Goal: Task Accomplishment & Management: Manage account settings

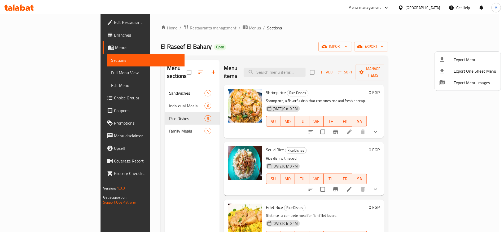
scroll to position [13, 0]
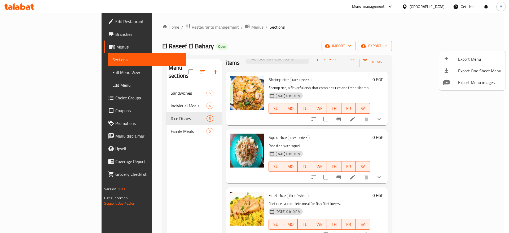
click at [155, 26] on div at bounding box center [254, 116] width 509 height 233
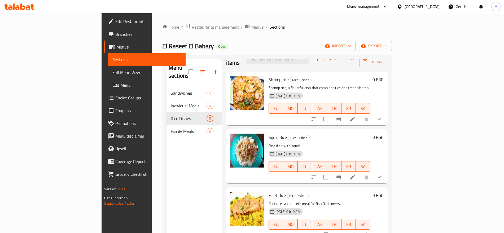
click at [192, 29] on span "Restaurants management" at bounding box center [215, 27] width 47 height 6
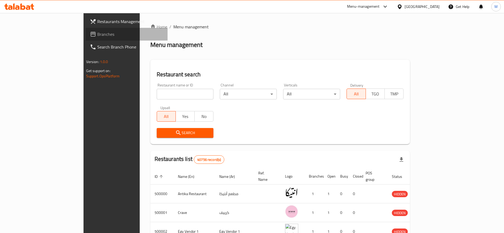
click at [97, 33] on span "Branches" at bounding box center [130, 34] width 66 height 6
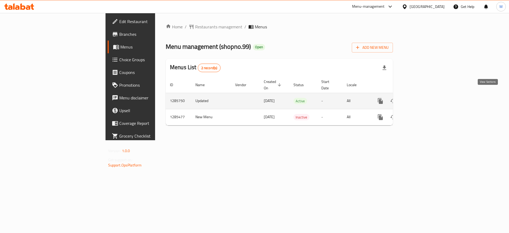
click at [421, 99] on icon "enhanced table" at bounding box center [418, 101] width 5 height 5
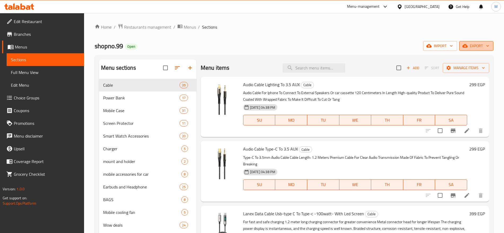
click at [474, 44] on span "export" at bounding box center [477, 46] width 26 height 7
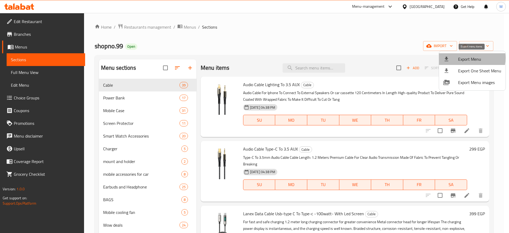
click at [464, 58] on span "Export Menu" at bounding box center [479, 59] width 43 height 6
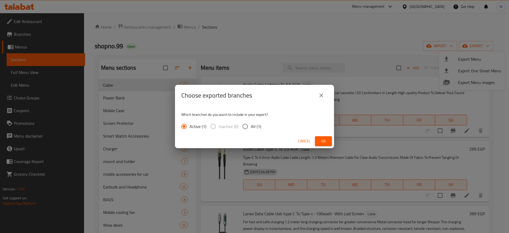
click at [253, 129] on span "All (1)" at bounding box center [256, 126] width 10 height 6
click at [251, 129] on input "All (1)" at bounding box center [245, 126] width 11 height 11
radio input "true"
drag, startPoint x: 332, startPoint y: 146, endPoint x: 319, endPoint y: 140, distance: 13.8
click at [319, 140] on div "Cancel Ok" at bounding box center [254, 141] width 159 height 14
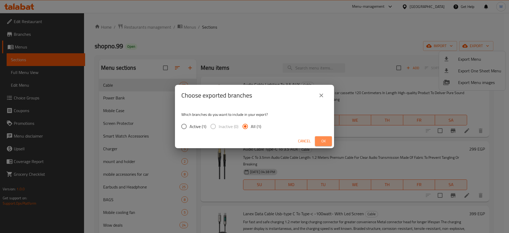
click at [319, 140] on span "Ok" at bounding box center [323, 141] width 8 height 7
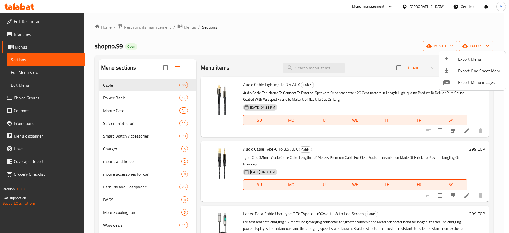
click at [363, 105] on div at bounding box center [254, 116] width 509 height 233
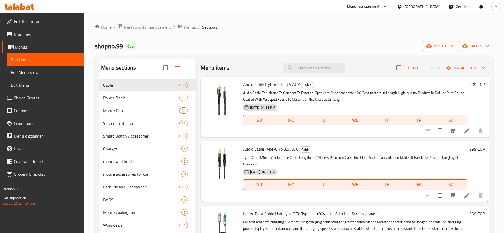
click at [289, 61] on div "Menu items Add Sort Manage items" at bounding box center [345, 67] width 289 height 17
click at [474, 49] on span "export" at bounding box center [477, 46] width 26 height 7
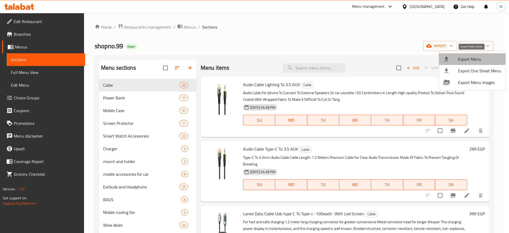
click at [467, 56] on span "Export Menu" at bounding box center [479, 59] width 43 height 6
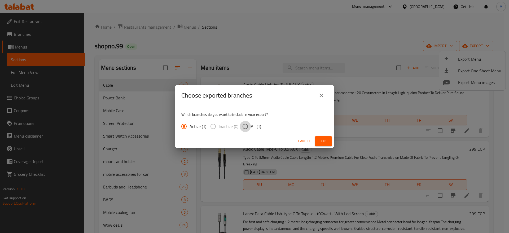
click at [250, 125] on input "All (1)" at bounding box center [245, 126] width 11 height 11
radio input "true"
click at [327, 143] on span "Ok" at bounding box center [323, 141] width 8 height 7
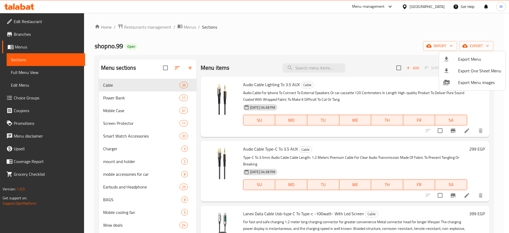
click at [338, 89] on div at bounding box center [254, 116] width 509 height 233
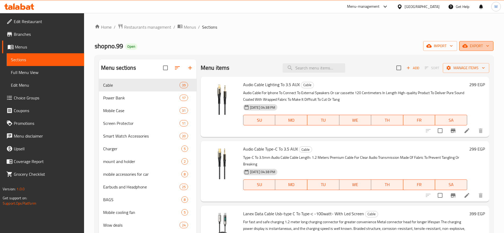
click at [478, 47] on span "export" at bounding box center [477, 46] width 26 height 7
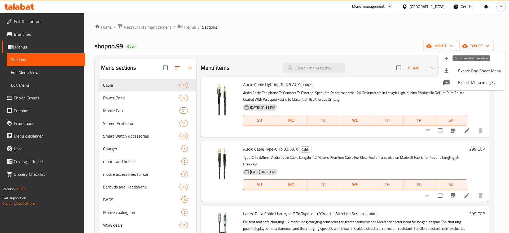
click at [473, 69] on span "Export One Sheet Menu" at bounding box center [479, 71] width 43 height 6
click at [302, 61] on div at bounding box center [254, 116] width 509 height 233
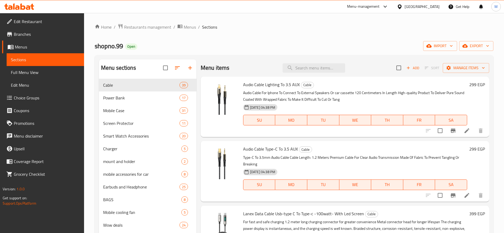
click at [302, 61] on div "Menu items Add Sort Manage items" at bounding box center [345, 67] width 289 height 17
click at [302, 67] on input "search" at bounding box center [314, 67] width 63 height 9
paste input "Hiksemi NEO 32GB Micro SD Memory Card"
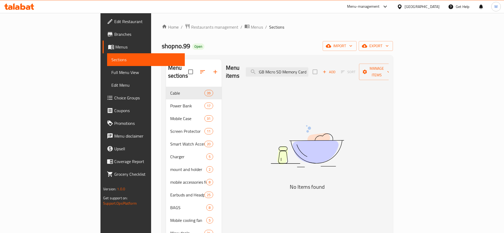
type input "Hiksemi NEO 32GB Micro SD Memory Card"
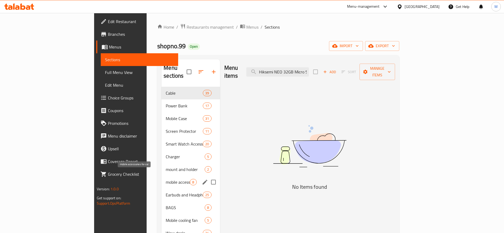
scroll to position [74, 0]
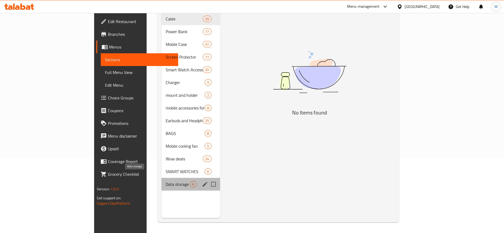
click at [166, 181] on span "Data storage" at bounding box center [178, 184] width 24 height 6
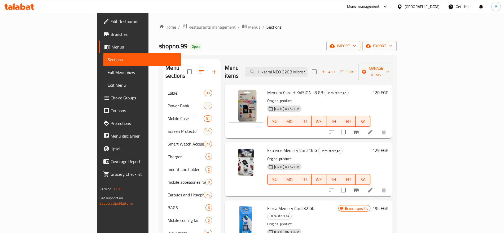
scroll to position [1, 0]
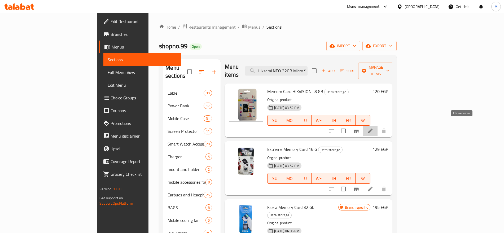
click at [373, 128] on icon at bounding box center [370, 131] width 6 height 6
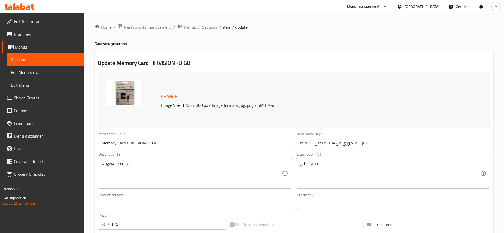
click at [210, 26] on span "Sections" at bounding box center [209, 27] width 15 height 6
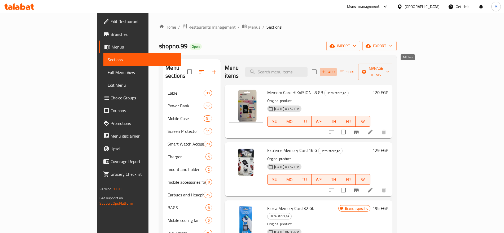
click at [336, 69] on span "Add" at bounding box center [328, 72] width 14 height 6
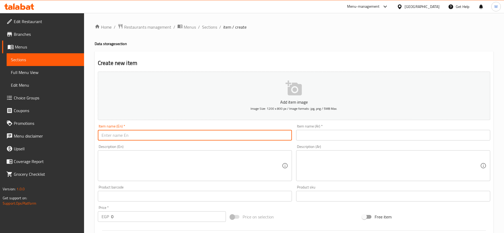
click at [271, 139] on input "text" at bounding box center [195, 135] width 194 height 11
paste input "Hiksemi NEO 32GB Micro SD Memory Card"
type input "Hiksemi NEO 32GB Micro SD Memory Card"
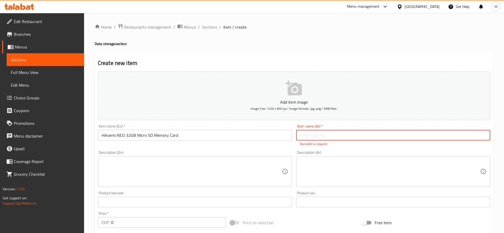
paste input "كارت ميموري من هيكسيما 32 جيجا"
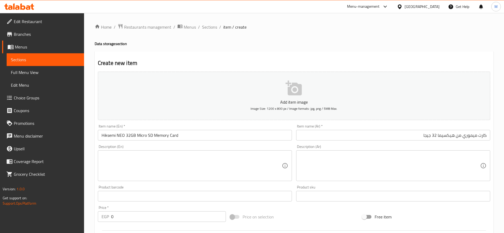
click at [337, 157] on div "Description (Ar)" at bounding box center [393, 165] width 194 height 31
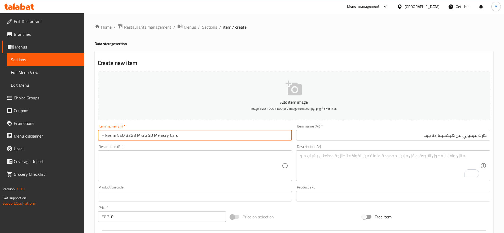
drag, startPoint x: 152, startPoint y: 135, endPoint x: 137, endPoint y: 136, distance: 14.9
click at [137, 136] on input "Hiksemi NEO 32GB Micro SD Memory Card" at bounding box center [195, 135] width 194 height 11
click at [424, 138] on input "كارت ميموري من هيكسيما 32 جيجا" at bounding box center [393, 135] width 194 height 11
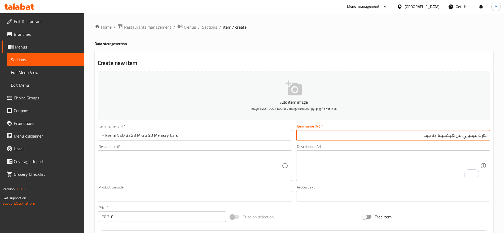
paste input "Micro SD"
click at [120, 135] on input "Hiksemi NEO 32GB Micro SD Memory Card" at bounding box center [195, 135] width 194 height 11
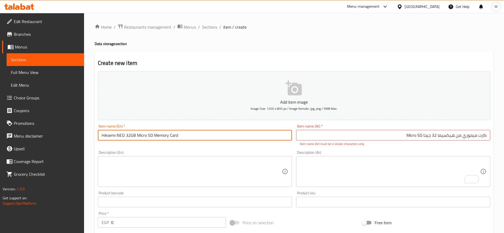
click at [120, 135] on input "Hiksemi NEO 32GB Micro SD Memory Card" at bounding box center [195, 135] width 194 height 11
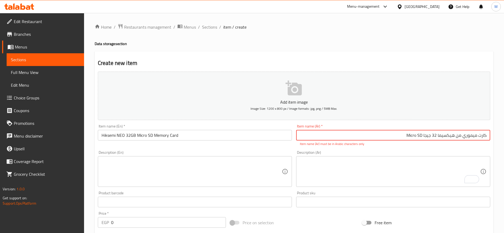
click at [440, 134] on input "كارت ميموري من هيكسيما 32 جيجا Micro SD" at bounding box center [393, 135] width 194 height 11
click at [437, 136] on input "كارت ميموري من هيكسيما 32 جيجا Micro SD" at bounding box center [393, 135] width 194 height 11
click at [438, 137] on input "كارت ميموري من هيكسيما 32 جيجا Micro SD" at bounding box center [393, 135] width 194 height 11
paste input "NEO"
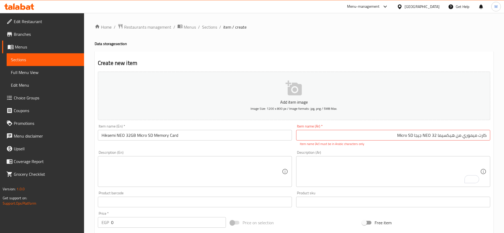
click at [433, 158] on div "Description (Ar)" at bounding box center [393, 171] width 194 height 31
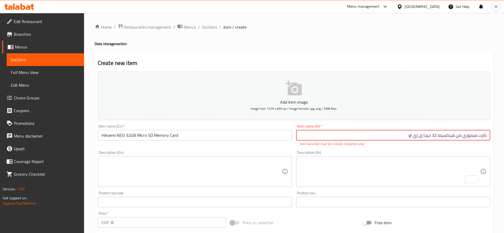
drag, startPoint x: 423, startPoint y: 136, endPoint x: 409, endPoint y: 136, distance: 14.3
click at [409, 136] on input "كارت ميموري من هيكسيما 32 جيجا إن إي او" at bounding box center [393, 135] width 194 height 11
click at [438, 137] on input "كارت ميموري من هيكسيما 32 جيجا" at bounding box center [393, 135] width 194 height 11
paste input "إن إي او"
click at [398, 136] on input "كارت ميموري من هيكسيما إن إي او 32 جيجا" at bounding box center [393, 135] width 194 height 11
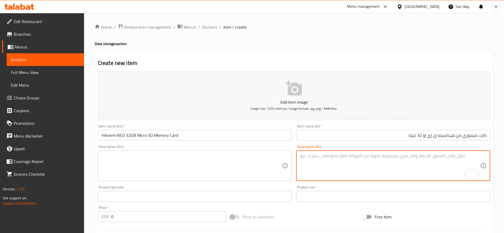
click at [400, 165] on textarea "To enrich screen reader interactions, please activate Accessibility in Grammarl…" at bounding box center [390, 165] width 180 height 25
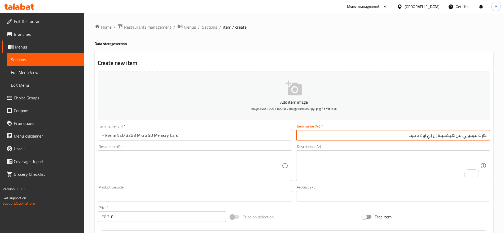
click at [374, 139] on input "كارت ميموري من هيكسيما إن إي او 32 جيجا" at bounding box center [393, 135] width 194 height 11
type input "كارت ميموري من هيكسيما إن إي او 32 جيجا مايكرو إس دي"
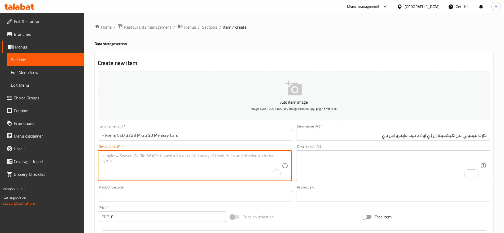
click at [142, 161] on textarea "To enrich screen reader interactions, please activate Accessibility in Grammarl…" at bounding box center [192, 165] width 180 height 25
paste textarea "Brand: Hiksemi Model: NEO Type: Memory Card Storage Capacity: 32GB Sequential R…"
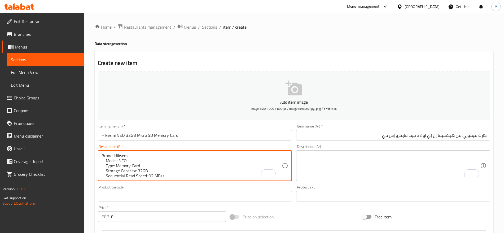
click at [105, 160] on textarea "Brand: Hiksemi Model: NEO Type: Memory Card Storage Capacity: 32GB Sequential R…" at bounding box center [192, 165] width 180 height 25
click at [106, 168] on textarea "Brand: Hiksemi Model: NEO Type: Memory Card Storage Capacity: 32GB Sequential R…" at bounding box center [192, 165] width 180 height 25
click at [107, 164] on textarea "Brand: Hiksemi Model: NEO Type: Memory Card Storage Capacity: 32GB Sequential R…" at bounding box center [192, 165] width 180 height 25
click at [106, 171] on textarea "Brand: Hiksemi Model: NEO Type: Memory Card Storage Capacity: 32GB Sequential R…" at bounding box center [192, 165] width 180 height 25
drag, startPoint x: 106, startPoint y: 171, endPoint x: 97, endPoint y: 170, distance: 9.6
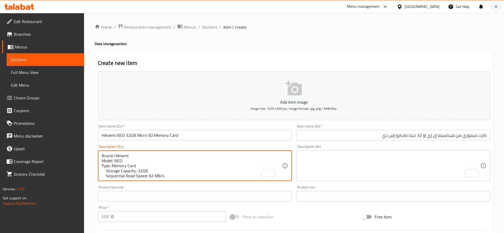
click at [97, 170] on div "Description (En) Brand: Hiksemi Model: NEO Type: Memory Card Storage Capacity: …" at bounding box center [195, 163] width 198 height 41
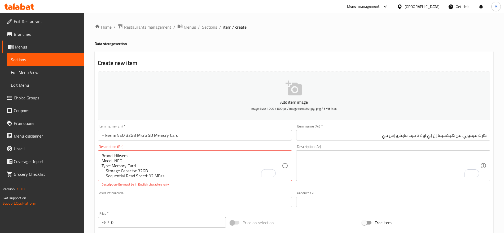
click at [97, 170] on div "Description (En) Brand: Hiksemi Model: NEO Type: Memory Card Storage Capacity: …" at bounding box center [195, 166] width 198 height 46
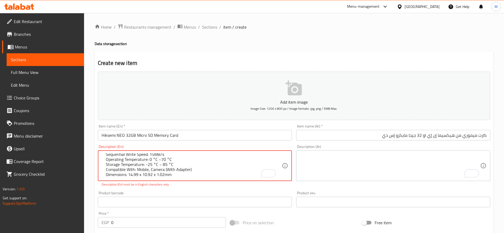
scroll to position [27, 0]
drag, startPoint x: 105, startPoint y: 171, endPoint x: 110, endPoint y: 189, distance: 18.2
click at [110, 189] on div "Add item image Image Size: 1200 x 800 px / Image formats: jpg, png / 5MB Max. I…" at bounding box center [294, 186] width 397 height 234
click at [106, 165] on textarea "Brand: Hiksemi Model: NEO Type: Memory Card Storage Capacity: 32GB Sequential R…" at bounding box center [192, 165] width 180 height 25
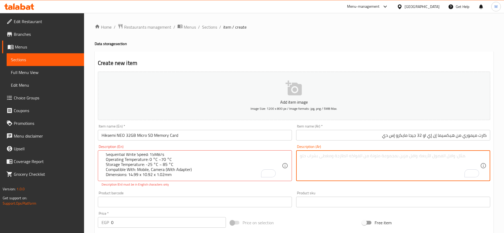
click at [304, 161] on textarea "To enrich screen reader interactions, please activate Accessibility in Grammarl…" at bounding box center [390, 165] width 180 height 25
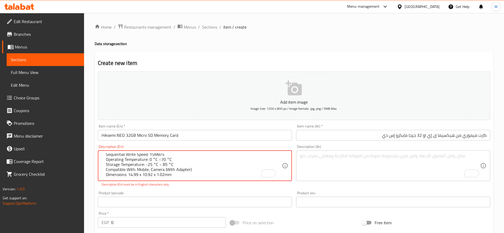
drag, startPoint x: 106, startPoint y: 174, endPoint x: 109, endPoint y: 184, distance: 10.6
click at [105, 176] on textarea "Brand: Hiksemi Model: NEO Type: Memory Card Storage Capacity: 32GB Sequential R…" at bounding box center [192, 165] width 180 height 25
click at [107, 168] on textarea "Brand: Hiksemi Model: NEO Type: Memory Card Storage Capacity: 32GB Sequential R…" at bounding box center [192, 165] width 180 height 25
click at [105, 172] on textarea "Brand: Hiksemi Model: NEO Type: Memory Card Storage Capacity: 32GB Sequential R…" at bounding box center [192, 165] width 180 height 25
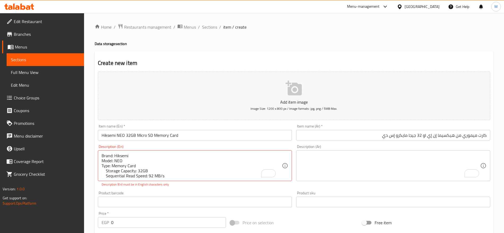
click at [101, 166] on div "Brand: Hiksemi Model: NEO Type: Memory Card Storage Capacity: 32GB Sequential R…" at bounding box center [195, 165] width 194 height 31
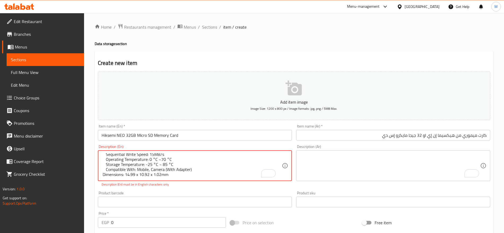
click at [105, 169] on textarea "Brand: Hiksemi Model: NEO Type: Memory Card Storage Capacity: 32GB Sequential R…" at bounding box center [192, 165] width 180 height 25
click at [106, 167] on textarea "Brand: Hiksemi Model: NEO Type: Memory Card Storage Capacity: 32GB Sequential R…" at bounding box center [192, 165] width 180 height 25
click at [106, 163] on textarea "Brand: Hiksemi Model: NEO Type: Memory Card Storage Capacity: 32GB Sequential R…" at bounding box center [192, 165] width 180 height 25
drag, startPoint x: 104, startPoint y: 160, endPoint x: 115, endPoint y: 174, distance: 17.9
click at [115, 174] on textarea "Brand: Hiksemi Model: NEO Type: Memory Card Storage Capacity: 32GB Sequential R…" at bounding box center [192, 165] width 180 height 25
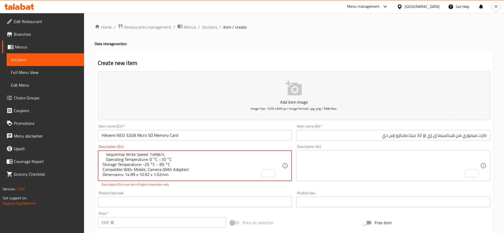
click at [104, 160] on textarea "Brand: Hiksemi Model: NEO Type: Memory Card Storage Capacity: 32GB Sequential R…" at bounding box center [192, 165] width 180 height 25
click at [105, 170] on textarea "Brand: Hiksemi Model: NEO Type: Memory Card Storage Capacity: 32GB Sequential R…" at bounding box center [192, 165] width 180 height 25
click at [105, 168] on textarea "Brand: Hiksemi Model: NEO Type: Memory Card Storage Capacity: 32GB Sequential R…" at bounding box center [192, 165] width 180 height 25
click at [105, 164] on textarea "Brand: Hiksemi Model: NEO Type: Memory Card Storage Capacity: 32GB Sequential R…" at bounding box center [192, 165] width 180 height 25
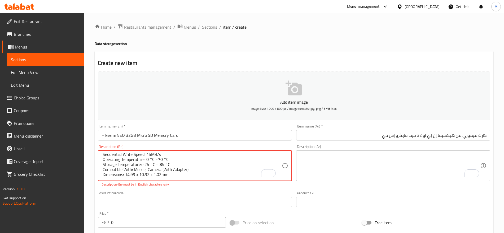
scroll to position [27, 0]
drag, startPoint x: 105, startPoint y: 164, endPoint x: 108, endPoint y: 169, distance: 6.3
click at [108, 169] on textarea "Brand: Hiksemi Model: NEO Type: Memory Card Storage Capacity: 32GB Sequential R…" at bounding box center [192, 165] width 180 height 25
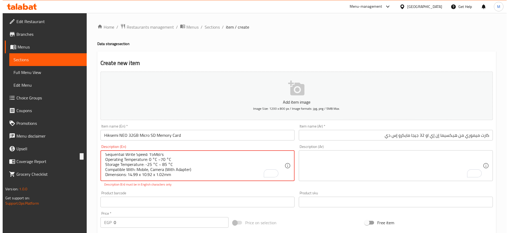
scroll to position [0, 0]
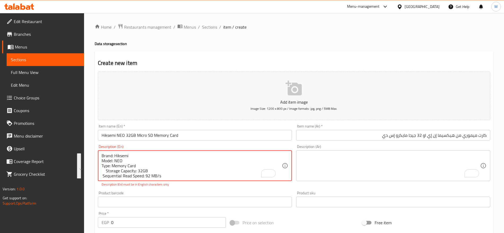
click at [105, 169] on textarea "Brand: Hiksemi Model: NEO Type: Memory Card Storage Capacity: 32GB Sequential R…" at bounding box center [192, 165] width 180 height 25
click at [106, 170] on textarea "Brand: Hiksemi Model: NEO Type: Memory Card Storage Capacity: 32GB Sequential R…" at bounding box center [192, 165] width 180 height 25
click at [102, 165] on textarea "Brand: Hiksemi Model: NEO Type: Memory Card Storage Capacity: 32GB Sequential R…" at bounding box center [192, 165] width 180 height 25
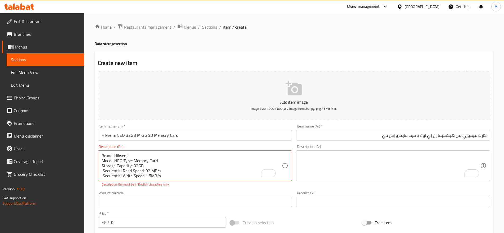
click at [100, 160] on div "Brand: Hiksemi Model: NEO Type: Memory Card Storage Capacity: 32GB Sequential R…" at bounding box center [195, 165] width 194 height 31
click at [103, 159] on textarea "Brand: Hiksemi Model: NEO Type: Memory Card Storage Capacity: 32GB Sequential R…" at bounding box center [192, 165] width 180 height 25
click at [100, 161] on div "Brand: Hiksemi Model: NEO Type: Memory Card Storage Capacity: 32GB Sequential R…" at bounding box center [195, 165] width 194 height 31
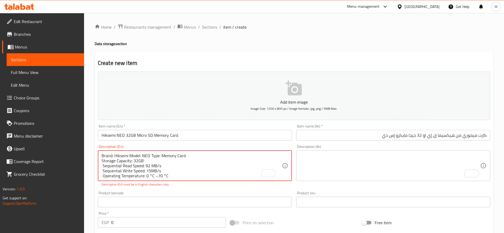
click at [103, 163] on textarea "Brand: Hiksemi Model: NEO Type: Memory Card Storage Capacity: 32GB Sequential R…" at bounding box center [192, 165] width 180 height 25
click at [102, 161] on textarea "Brand: Hiksemi Model: NEO Type: Memory Card Storage Capacity: 32GB Sequential R…" at bounding box center [192, 165] width 180 height 25
click at [102, 166] on textarea "Brand: Hiksemi Model: NEO Type: Memory Card Storage Capacity: 32GB Sequential R…" at bounding box center [192, 165] width 180 height 25
click at [102, 165] on textarea "Brand: Hiksemi Model: NEO Type: Memory Card Storage Capacity: 32GB Sequential R…" at bounding box center [192, 165] width 180 height 25
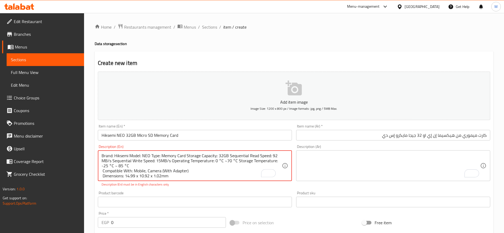
click at [103, 171] on textarea "Brand: Hiksemi Model: NEO Type: Memory Card Storage Capacity: 32GB Sequential R…" at bounding box center [192, 165] width 180 height 25
click at [102, 171] on textarea "Brand: Hiksemi Model: NEO Type: Memory Card Storage Capacity: 32GB Sequential R…" at bounding box center [192, 165] width 180 height 25
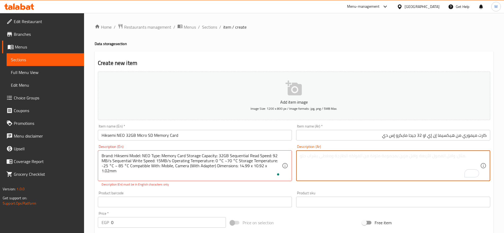
click at [309, 163] on textarea "To enrich screen reader interactions, please activate Accessibility in Grammarl…" at bounding box center [390, 165] width 180 height 25
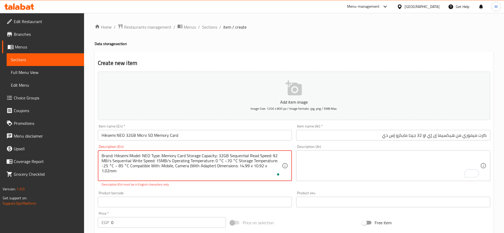
click at [130, 165] on textarea "Brand: Hiksemi Model: NEO Type: Memory Card Storage Capacity: 32GB Sequential R…" at bounding box center [192, 165] width 180 height 25
click at [124, 166] on textarea "Brand: Hiksemi Model: NEO Type: Memory Card Storage Capacity: 32GB Sequential R…" at bounding box center [192, 165] width 180 height 25
drag, startPoint x: 127, startPoint y: 165, endPoint x: 123, endPoint y: 166, distance: 3.6
click at [123, 166] on textarea "Brand: Hiksemi Model: NEO Type: Memory Card Storage Capacity: 32GB Sequential R…" at bounding box center [192, 165] width 180 height 25
click at [109, 166] on textarea "Brand: Hiksemi Model: NEO Type: Memory Card Storage Capacity: 32GB Sequential R…" at bounding box center [192, 165] width 180 height 25
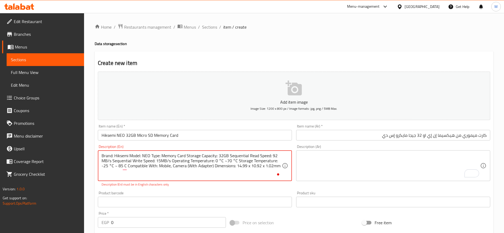
click at [115, 166] on textarea "Brand: Hiksemi Model: NEO Type: Memory Card Storage Capacity: 32GB Sequential R…" at bounding box center [192, 165] width 180 height 25
drag, startPoint x: 115, startPoint y: 166, endPoint x: 103, endPoint y: 166, distance: 11.1
click at [103, 166] on textarea "Brand: Hiksemi Model: NEO Type: Memory Card Storage Capacity: 32GB Sequential R…" at bounding box center [192, 165] width 180 height 25
click at [234, 159] on textarea "Brand: Hiksemi Model: NEO Type: Memory Card Storage Capacity: 32GB Sequential R…" at bounding box center [192, 165] width 180 height 25
click at [220, 162] on textarea "Brand: Hiksemi Model: NEO Type: Memory Card Storage Capacity: 32GB Sequential R…" at bounding box center [192, 165] width 180 height 25
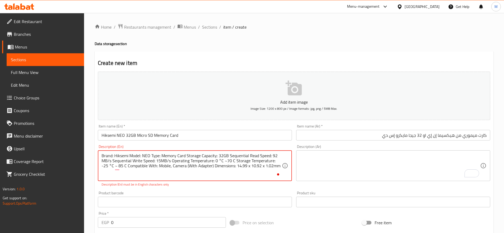
click at [220, 161] on textarea "Brand: Hiksemi Model: NEO Type: Memory Card Storage Capacity: 32GB Sequential R…" at bounding box center [192, 165] width 180 height 25
click at [103, 163] on textarea "Brand: Hiksemi Model: NEO Type: Memory Card Storage Capacity: 32GB Sequential R…" at bounding box center [192, 165] width 180 height 25
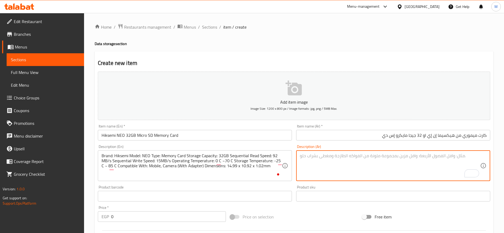
click at [323, 166] on textarea "To enrich screen reader interactions, please activate Accessibility in Grammarl…" at bounding box center [390, 165] width 180 height 25
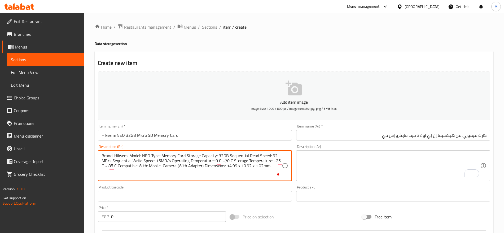
click at [229, 160] on textarea "Brand: Hiksemi Model: NEO Type: Memory Card Storage Capacity: 32GB Sequential R…" at bounding box center [192, 165] width 180 height 25
paste textarea "°"
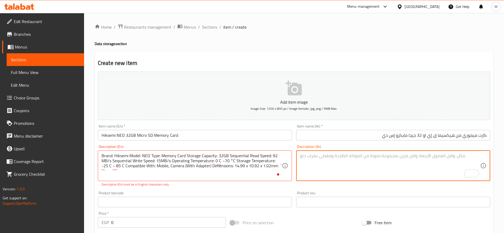
click at [334, 157] on textarea "To enrich screen reader interactions, please activate Accessibility in Grammarl…" at bounding box center [390, 165] width 180 height 25
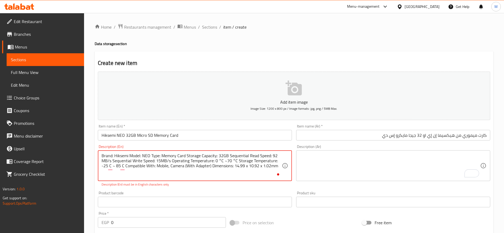
click at [233, 160] on textarea "Brand: Hiksemi Model: NEO Type: Memory Card Storage Capacity: 32GB Sequential R…" at bounding box center [192, 165] width 180 height 25
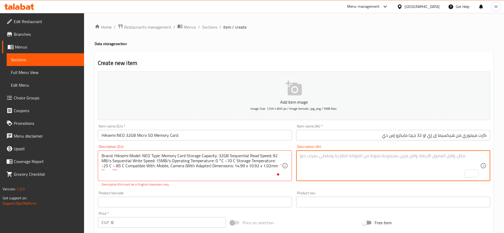
click at [330, 170] on textarea "To enrich screen reader interactions, please activate Accessibility in Grammarl…" at bounding box center [390, 165] width 180 height 25
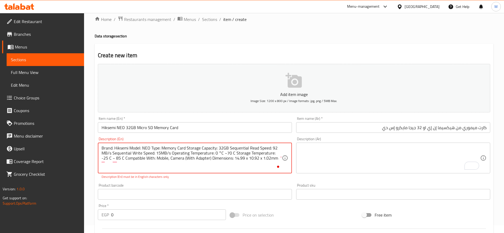
scroll to position [7, 0]
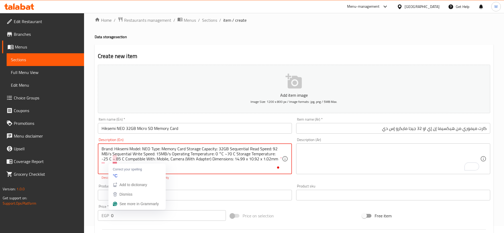
click at [115, 159] on textarea "Brand: Hiksemi Model: NEO Type: Memory Card Storage Capacity: 32GB Sequential R…" at bounding box center [192, 158] width 180 height 25
click at [114, 160] on textarea "Brand: Hiksemi Model: NEO Type: Memory Card Storage Capacity: 32GB Sequential R…" at bounding box center [192, 158] width 180 height 25
paste textarea "degrees"
click at [102, 160] on textarea "Brand: Hiksemi Model: NEO Type: Memory Card Storage Capacity: 32GB Sequential R…" at bounding box center [192, 158] width 180 height 25
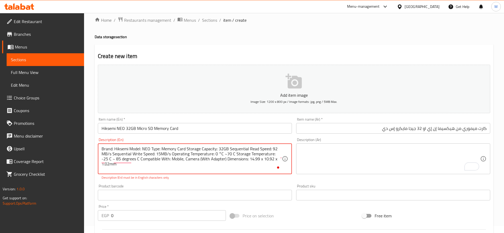
paste textarea "degrees"
click at [219, 152] on textarea "Brand: Hiksemi Model: NEO Type: Memory Card Storage Capacity: 32GB Sequential R…" at bounding box center [192, 158] width 180 height 25
click at [218, 154] on textarea "Brand: Hiksemi Model: NEO Type: Memory Card Storage Capacity: 32GB Sequential R…" at bounding box center [192, 158] width 180 height 25
paste textarea "degrees"
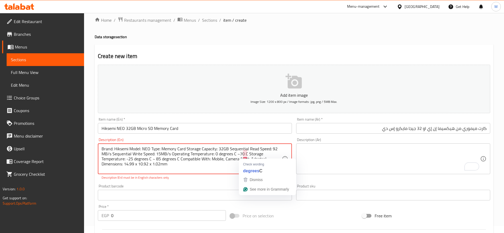
click at [244, 154] on textarea "Brand: Hiksemi Model: NEO Type: Memory Card Storage Capacity: 32GB Sequential R…" at bounding box center [192, 158] width 180 height 25
paste textarea "degrees"
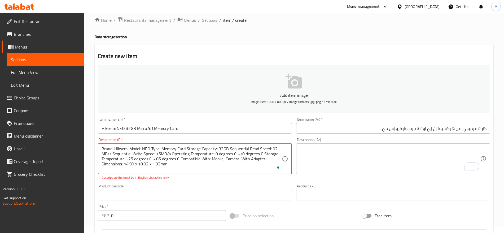
type textarea "Brand: Hiksemi Model: NEO Type: Memory Card Storage Capacity: 32GB Sequential R…"
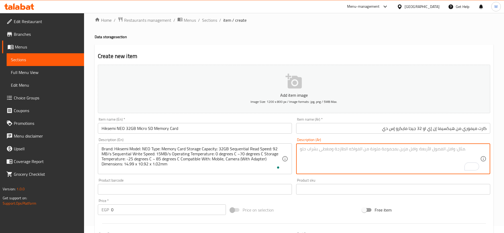
click at [335, 160] on textarea "To enrich screen reader interactions, please activate Accessibility in Grammarl…" at bounding box center [390, 158] width 180 height 25
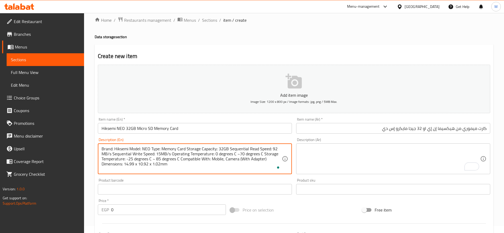
click at [206, 150] on textarea "Brand: Hiksemi Model: NEO Type: Memory Card Storage Capacity: 32GB Sequential R…" at bounding box center [192, 158] width 180 height 25
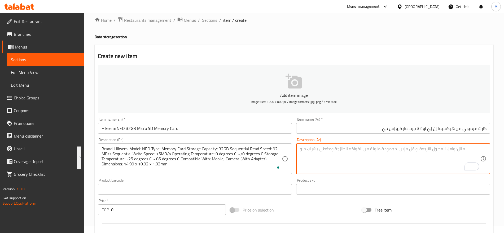
click at [412, 158] on textarea "To enrich screen reader interactions, please activate Accessibility in Grammarl…" at bounding box center [390, 158] width 180 height 25
paste textarea "العلامة التجارية: هيكسيمي الموديل: نيو النوع: بطاقة ذاكرة سعة التخزين: ٣٢ جيجاب…"
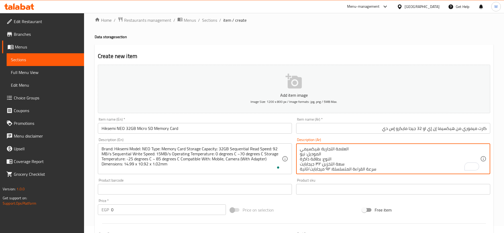
scroll to position [30, 0]
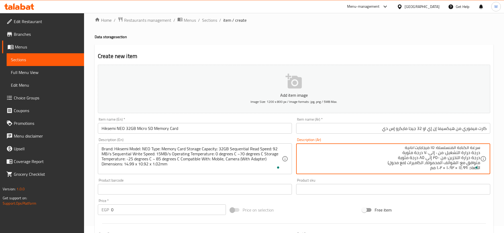
click at [480, 164] on textarea "العلامة التجارية: هيكسيمي الموديل: نيو النوع: بطاقة ذاكرة سعة التخزين: ٣٢ جيجاب…" at bounding box center [390, 158] width 180 height 25
click at [405, 154] on textarea "العلامة التجارية: هيكسيمي الموديل: نيو النوع: بطاقة ذاكرة سعة التخزين: ٣٢ جيجاب…" at bounding box center [390, 158] width 180 height 25
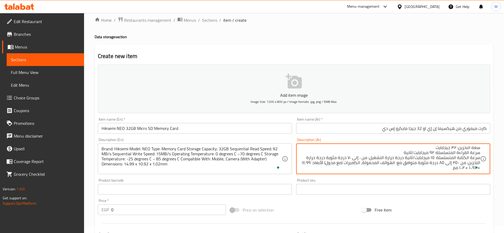
click at [402, 148] on textarea "العلامة التجارية: هيكسيمي الموديل: نيو النوع: بطاقة ذاكرة سعة التخزين: ٣٢ جيجاب…" at bounding box center [390, 158] width 180 height 25
click at [438, 147] on textarea "العلامة التجارية: هيكسيمي الموديل: نيو النوع: بطاقة ذاكرة سعة التخزين: ٣٢ جيجاب…" at bounding box center [390, 158] width 180 height 25
click at [436, 148] on textarea "العلامة التجارية: هيكسيمي الموديل: نيو النوع: بطاقة ذاكرة سعة التخزين: ٣٢ جيجاب…" at bounding box center [390, 158] width 180 height 25
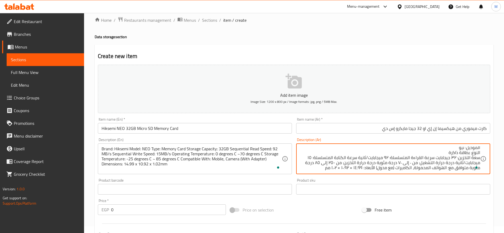
click at [447, 149] on textarea "العلامة التجارية: هيكسيمي الموديل: نيو النوع: بطاقة ذاكرة سعة التخزين: ٣٢ جيجاب…" at bounding box center [390, 158] width 180 height 25
click at [455, 155] on textarea "العلامة التجارية: هيكسيمي الموديل: نيو النوع: بطاقة ذاكرة سعة التخزين: ٣٢ جيجاب…" at bounding box center [390, 158] width 180 height 25
click at [459, 154] on textarea "العلامة التجارية: هيكسيمي الموديل: نيو النوع: بطاقة ذاكرة سعة التخزين: ٣٢ جيجاب…" at bounding box center [390, 158] width 180 height 25
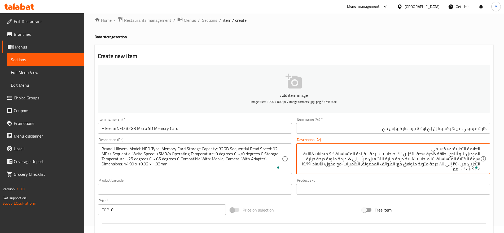
click at [429, 148] on textarea "العلامة التجارية: هيكسيمي الموديل: نيو النوع: بطاقة ذاكرة سعة التخزين: ٣٢ جيجاب…" at bounding box center [390, 158] width 180 height 25
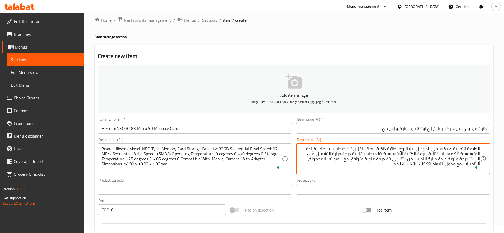
type textarea "العلامة التجارية: هيكسيمي الموديل: نيو النوع: بطاقة ذاكرة سعة التخزين: ٣٢ جيجاب…"
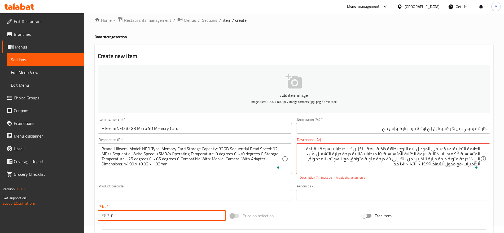
click at [136, 217] on input "0" at bounding box center [168, 215] width 115 height 11
paste input "21"
type input "210"
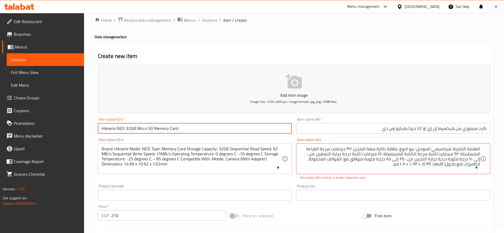
click at [192, 125] on input "Hiksemi NEO 32GB Micro SD Memory Card" at bounding box center [195, 128] width 194 height 11
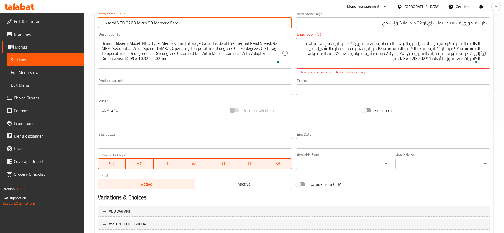
scroll to position [64, 0]
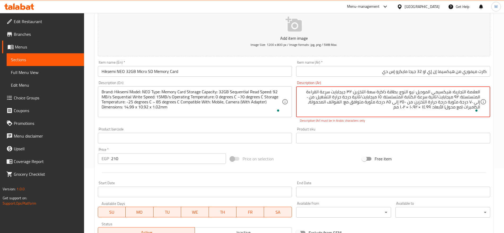
click at [424, 107] on textarea "العلامة التجارية: هيكسيمي الموديل: نيو النوع: بطاقة ذاكرة سعة التخزين: ٣٢ جيجاب…" at bounding box center [390, 101] width 180 height 25
click at [436, 107] on textarea "العلامة التجارية: هيكسيمي الموديل: نيو النوع: بطاقة ذاكرة سعة التخزين: ٣٢ جيجاب…" at bounding box center [390, 101] width 180 height 25
click at [428, 108] on textarea "العلامة التجارية: هيكسيمي الموديل: نيو النوع: بطاقة ذاكرة سعة التخزين: ٣٢ جيجاب…" at bounding box center [390, 101] width 180 height 25
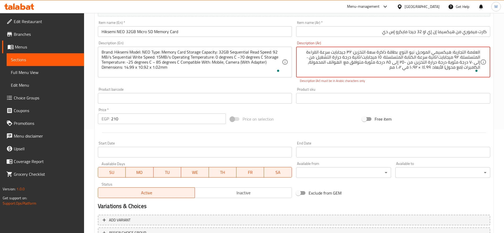
scroll to position [97, 0]
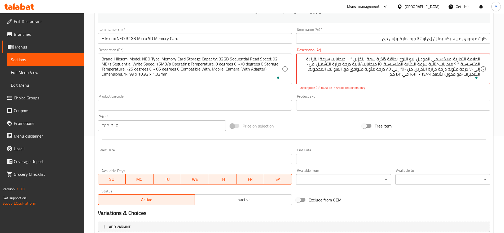
click at [437, 74] on textarea "العلامة التجارية: هيكسيمي الموديل: نيو النوع: بطاقة ذاكرة سعة التخزين: ٣٢ جيجاب…" at bounding box center [390, 68] width 180 height 25
type textarea "العلامة التجارية: هيكسيمي الموديل: نيو النوع: بطاقة ذاكرة سعة التخزين: ٣٢ جيجاب…"
click at [328, 121] on div "Price on selection" at bounding box center [294, 126] width 132 height 14
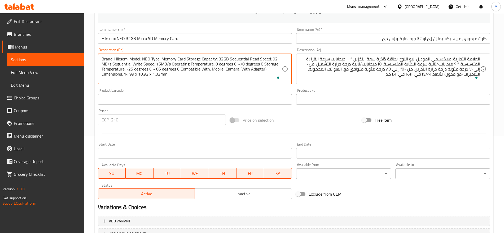
click at [221, 59] on textarea "Brand: Hiksemi Model: NEO Type: Memory Card Storage Capacity: 32GB Sequential R…" at bounding box center [192, 68] width 180 height 25
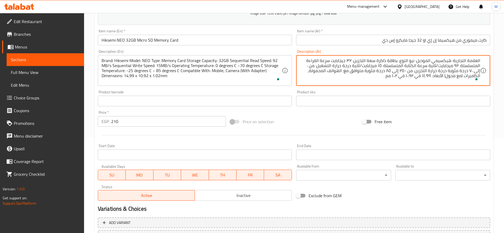
scroll to position [142, 0]
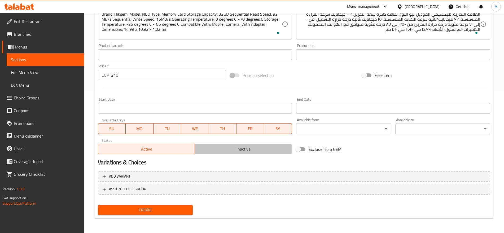
click at [258, 153] on button "Inactive" at bounding box center [243, 149] width 97 height 11
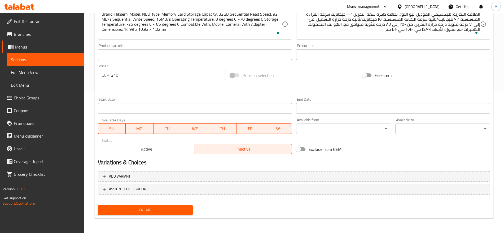
scroll to position [0, 0]
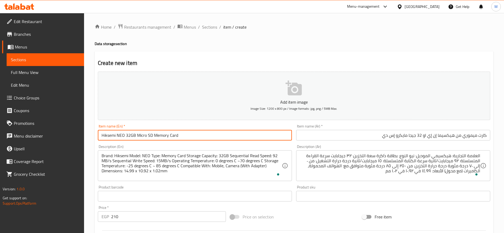
click at [194, 133] on input "Hiksemi NEO 32GB Micro SD Memory Card" at bounding box center [195, 135] width 194 height 11
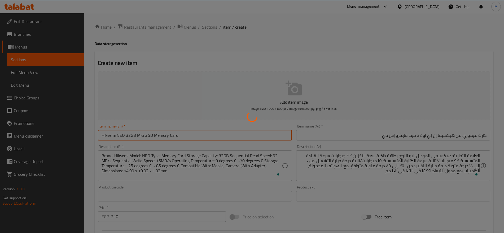
type input "0"
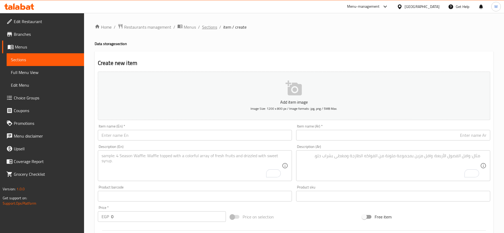
click at [209, 25] on span "Sections" at bounding box center [209, 27] width 15 height 6
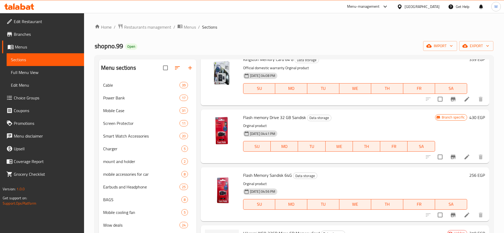
scroll to position [74, 0]
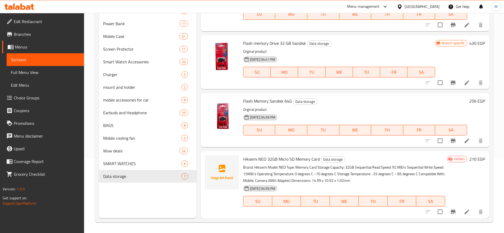
click at [277, 157] on span "Hiksemi NEO 32GB Micro SD Memory Card" at bounding box center [281, 159] width 77 height 8
copy h6 "Hiksemi NEO 32GB Micro SD Memory Card"
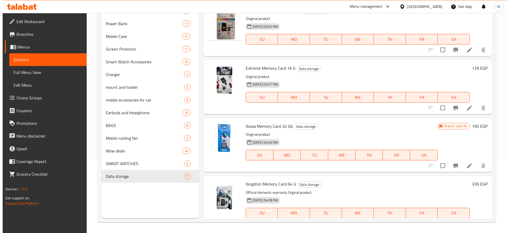
scroll to position [0, 0]
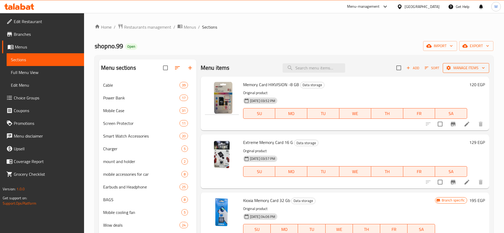
click at [449, 65] on span "Manage items" at bounding box center [466, 68] width 38 height 7
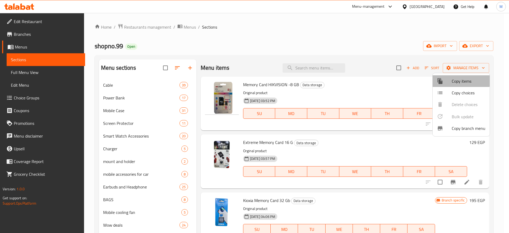
click at [458, 78] on span "Copy items" at bounding box center [469, 81] width 34 height 6
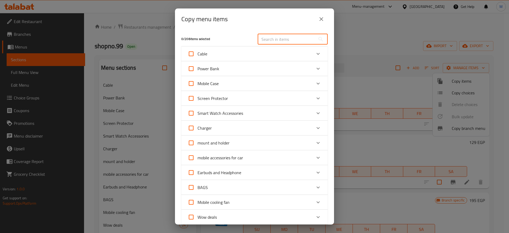
click at [276, 40] on input "text" at bounding box center [287, 39] width 58 height 11
paste input "Hiksemi NEO 32GB Micro SD Memory Card"
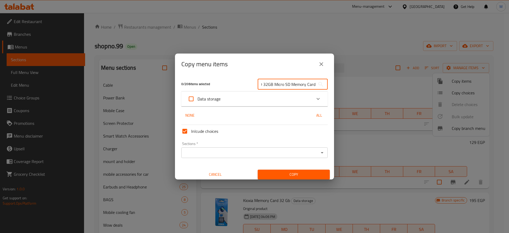
type input "Hiksemi NEO 32GB Micro SD Memory Card"
click at [230, 96] on div "Data storage" at bounding box center [250, 99] width 124 height 13
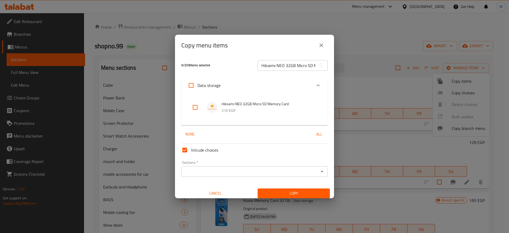
click at [193, 110] on input "checkbox" at bounding box center [195, 107] width 13 height 13
checkbox input "true"
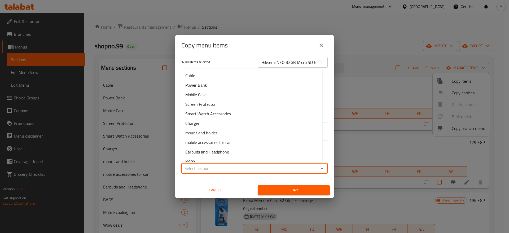
click at [214, 168] on input "Sections   *" at bounding box center [250, 168] width 134 height 7
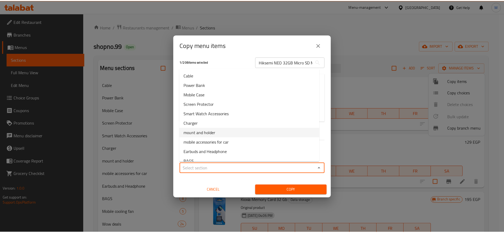
scroll to position [45, 0]
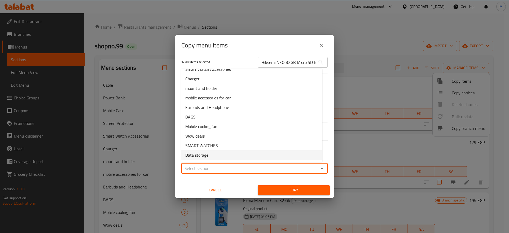
click at [198, 158] on span "Data storage" at bounding box center [196, 155] width 23 height 6
type input "Data storage"
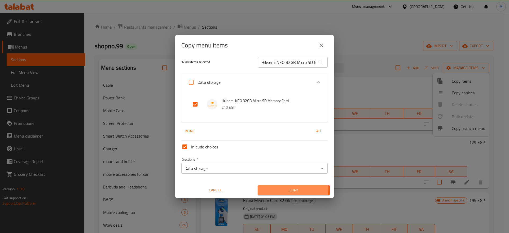
click at [271, 186] on button "Copy" at bounding box center [294, 190] width 72 height 10
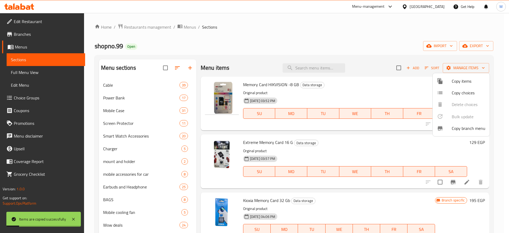
click at [256, 140] on div at bounding box center [254, 116] width 509 height 233
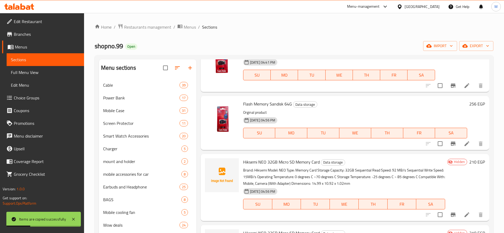
scroll to position [74, 0]
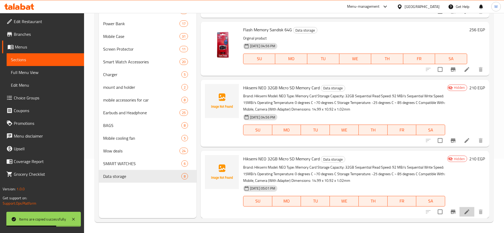
click at [467, 211] on li at bounding box center [467, 212] width 15 height 10
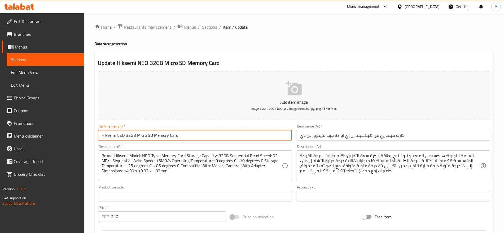
drag, startPoint x: 130, startPoint y: 135, endPoint x: 127, endPoint y: 137, distance: 3.8
click at [127, 137] on input "Hiksemi NEO 32GB Micro SD Memory Card" at bounding box center [195, 135] width 194 height 11
drag, startPoint x: 130, startPoint y: 135, endPoint x: 126, endPoint y: 135, distance: 4.5
click at [126, 135] on input "Hiksemi NEO 64GB Micro SD Memory Card" at bounding box center [195, 135] width 194 height 11
type input "Hiksemi NEO 64GB Micro SD Memory Card"
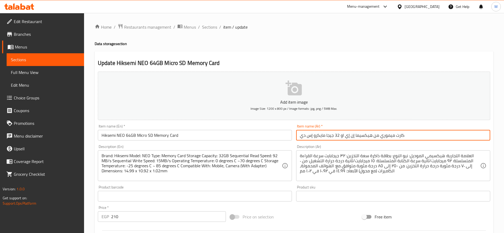
drag, startPoint x: 340, startPoint y: 136, endPoint x: 336, endPoint y: 136, distance: 4.3
click at [336, 136] on input "كارت ميموري من هيكسيما إن إي او 32 جيجا مايكرو إس دي" at bounding box center [393, 135] width 194 height 11
paste input "64"
type input "كارت ميموري من هيكسيما إن إي او 64 جيجا مايكرو إس دي"
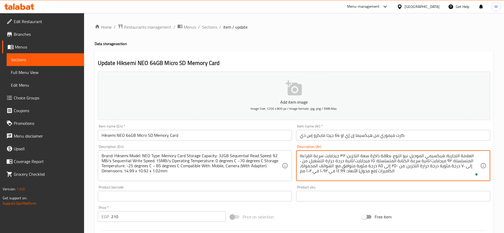
drag, startPoint x: 345, startPoint y: 155, endPoint x: 341, endPoint y: 156, distance: 4.6
paste textarea "64"
type textarea "العلامة التجارية: هيكسيمي الموديل: نيو النوع: بطاقة ذاكرة سعة التخزين: 64 جيجاب…"
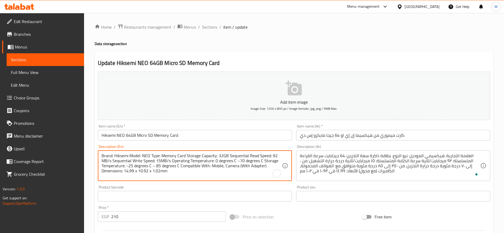
drag, startPoint x: 223, startPoint y: 156, endPoint x: 219, endPoint y: 157, distance: 4.1
paste textarea "64"
type textarea "Brand: Hiksemi Model: NEO Type: Memory Card Storage Capacity: 64GB Sequential R…"
click at [121, 217] on input "210" at bounding box center [168, 216] width 115 height 11
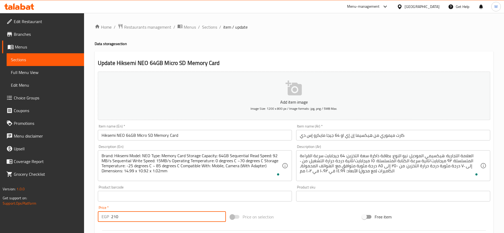
click at [121, 217] on input "210" at bounding box center [168, 216] width 115 height 11
paste input "49"
type input "249"
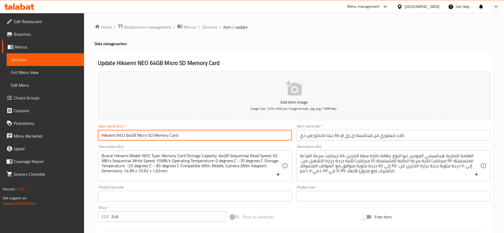
click at [184, 132] on input "Hiksemi NEO 64GB Micro SD Memory Card" at bounding box center [195, 135] width 194 height 11
click at [206, 134] on input "Hiksemi NEO 64GB Micro SD Memory Card" at bounding box center [195, 135] width 194 height 11
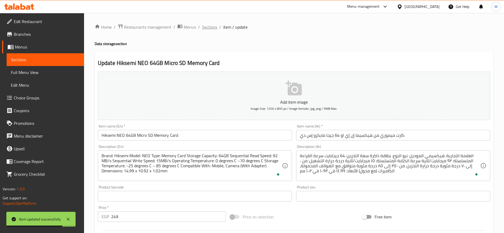
click at [210, 24] on span "Sections" at bounding box center [209, 27] width 15 height 6
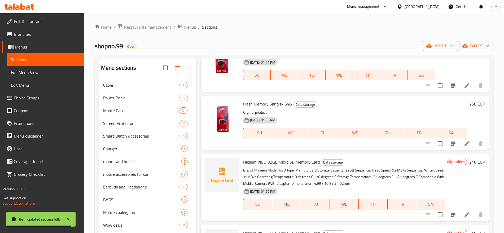
scroll to position [74, 0]
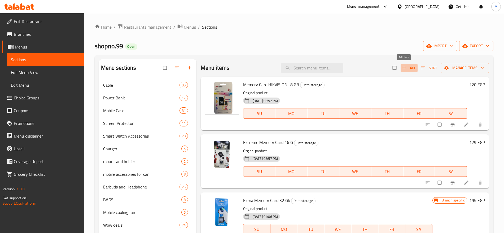
click at [402, 69] on span "button" at bounding box center [405, 67] width 6 height 5
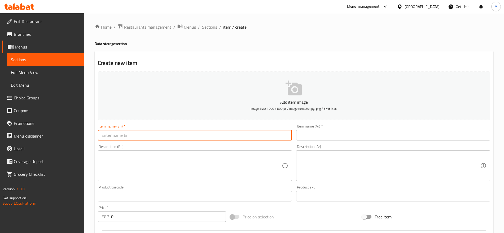
click at [219, 133] on input "text" at bounding box center [195, 135] width 194 height 11
paste input "Hiksemi Classic 8GB USB 2.0 Flash Memory"
type input "Hiksemi Classic 8GB USB 2.0 Flash Memory"
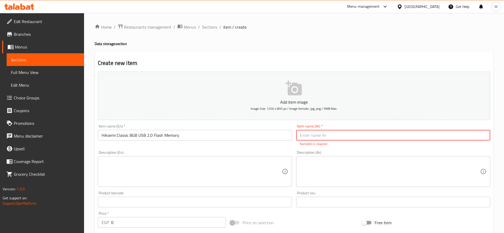
paste input "فلاش ميمورى من هكسيما معدن 8 جيجا"
click at [372, 175] on textarea at bounding box center [390, 171] width 180 height 25
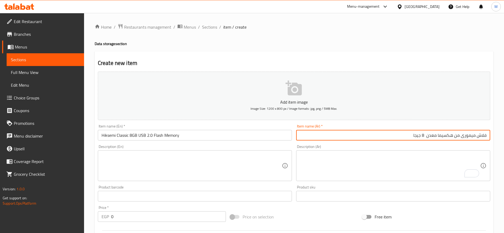
click at [435, 136] on input "فلاش ميمورى من هكسيما معدن 8 جيجا" at bounding box center [393, 135] width 194 height 11
click at [423, 137] on input "فلاش ميمورى من هكسيما كلاسيك 8 جيجا" at bounding box center [393, 135] width 194 height 11
click at [399, 136] on input "فلاش ميمورى من هكسيما كلاسيك 8 جيجا" at bounding box center [393, 135] width 194 height 11
click at [411, 135] on input "فلاش ميمورى من هكسيما كلاسيك 8 جيجا 2.0" at bounding box center [393, 135] width 194 height 11
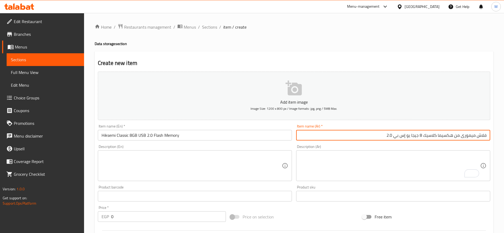
type input "فلاش ميمورى من هكسيما كلاسيك 8 جيجا يو إس بي 2.0"
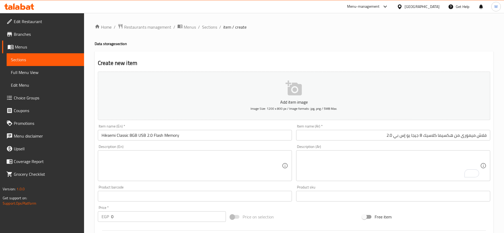
click at [414, 151] on div "Description (Ar)" at bounding box center [393, 165] width 194 height 31
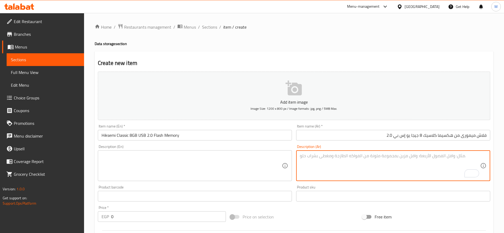
click at [197, 165] on textarea at bounding box center [192, 165] width 180 height 25
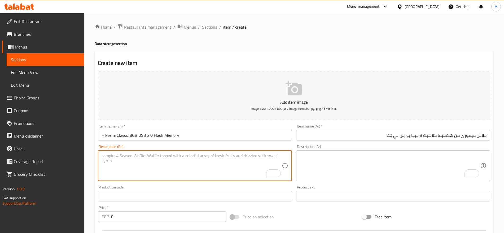
paste textarea "Brand: Hiksemi Model: Classic Type: Flash Memory Capacity: 8GB Connectivity: US…"
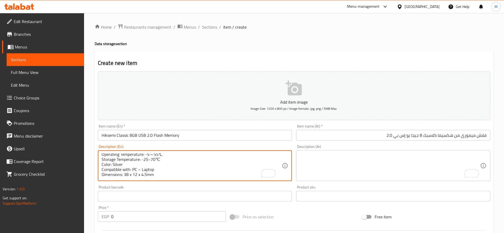
scroll to position [37, 0]
click at [102, 176] on textarea "Brand: Hiksemi Model: Classic Type: Flash Memory Capacity: 8GB Connectivity: US…" at bounding box center [192, 165] width 180 height 25
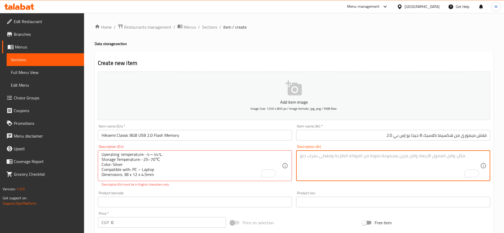
click at [329, 172] on textarea "To enrich screen reader interactions, please activate Accessibility in Grammarl…" at bounding box center [390, 165] width 180 height 25
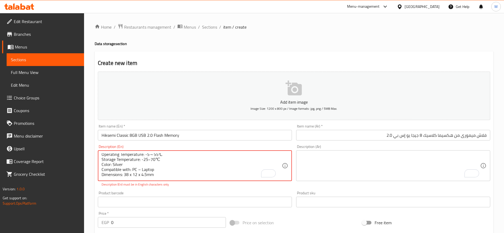
click at [158, 159] on textarea "Brand: Hiksemi Model: Classic Type: Flash Memory Capacity: 8GB Connectivity: US…" at bounding box center [192, 165] width 180 height 25
click at [172, 162] on textarea "Brand: Hiksemi Model: Classic Type: Flash Memory Capacity: 8GB Connectivity: US…" at bounding box center [192, 165] width 180 height 25
click at [172, 160] on textarea "Brand: Hiksemi Model: Classic Type: Flash Memory Capacity: 8GB Connectivity: US…" at bounding box center [192, 165] width 180 height 25
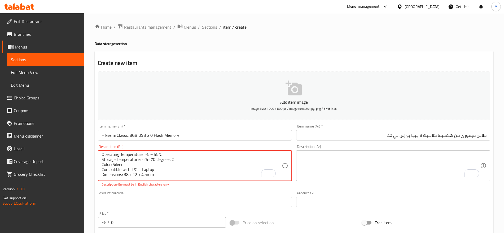
click at [161, 162] on textarea "Brand: Hiksemi Model: Classic Type: Flash Memory Capacity: 8GB Connectivity: US…" at bounding box center [192, 165] width 180 height 25
click at [159, 154] on textarea "Brand: Hiksemi Model: Classic Type: Flash Memory Capacity: 8GB Connectivity: US…" at bounding box center [192, 165] width 180 height 25
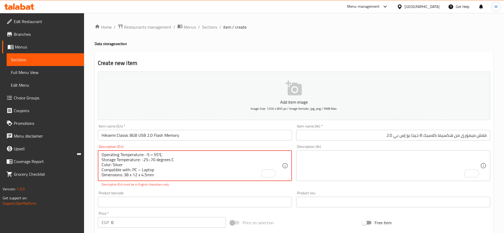
scroll to position [35, 0]
click at [163, 158] on textarea "Brand: Hiksemi Model: Classic Type: Flash Memory Capacity: 8GB Connectivity: US…" at bounding box center [192, 165] width 180 height 25
click at [161, 154] on textarea "Brand: Hiksemi Model: Classic Type: Flash Memory Capacity: 8GB Connectivity: US…" at bounding box center [192, 165] width 180 height 25
drag, startPoint x: 161, startPoint y: 154, endPoint x: 158, endPoint y: 155, distance: 2.7
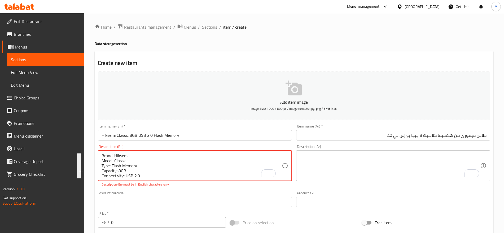
click at [158, 155] on textarea "Brand: Hiksemi Model: Classic Type: Flash Memory Capacity: 8GB Connectivity: US…" at bounding box center [192, 165] width 180 height 25
click at [166, 157] on textarea "Brand: Hiksemi Model: Classic Type: Flash Memory Capacity: 8GB Connectivity: US…" at bounding box center [192, 165] width 180 height 25
click at [162, 155] on textarea "Brand: Hiksemi Model: Classic Type: Flash Memory Capacity: 8GB Connectivity: US…" at bounding box center [192, 165] width 180 height 25
paste textarea "degrees"
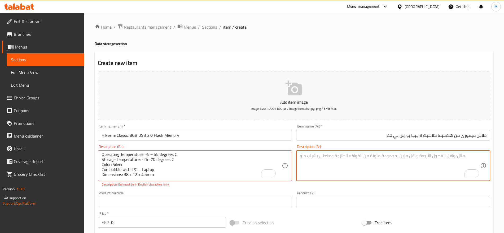
click at [323, 163] on textarea "To enrich screen reader interactions, please activate Accessibility in Grammarl…" at bounding box center [390, 165] width 180 height 25
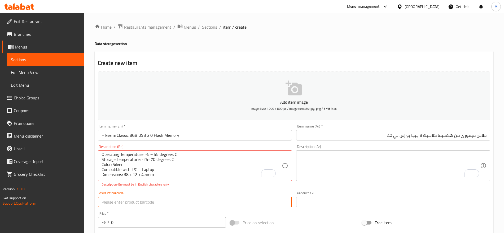
click at [146, 206] on input "text" at bounding box center [195, 202] width 194 height 11
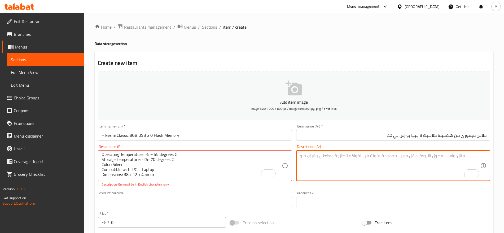
click at [314, 157] on textarea "To enrich screen reader interactions, please activate Accessibility in Grammarl…" at bounding box center [390, 165] width 180 height 25
click at [314, 159] on textarea "To enrich screen reader interactions, please activate Accessibility in Grammarl…" at bounding box center [390, 165] width 180 height 25
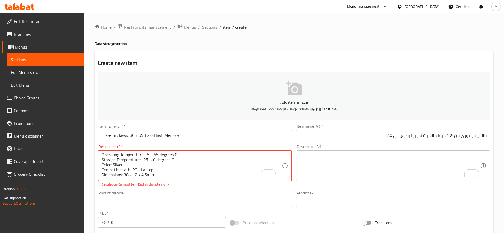
click at [143, 160] on textarea "Brand: Hiksemi Model: Classic Type: Flash Memory Capacity: 8GB Connectivity: US…" at bounding box center [192, 165] width 180 height 25
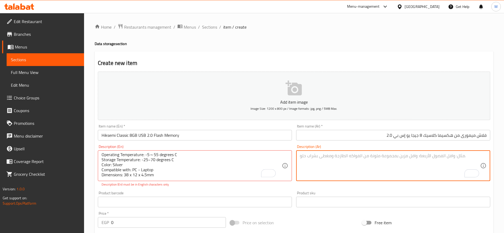
click at [308, 170] on textarea "To enrich screen reader interactions, please activate Accessibility in Grammarl…" at bounding box center [390, 165] width 180 height 25
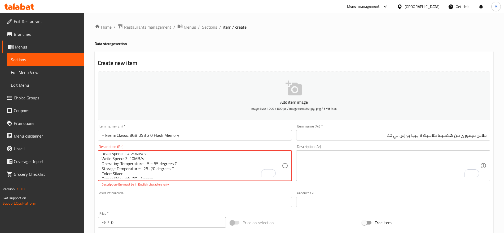
click at [130, 158] on textarea "Brand: Hiksemi Model: Classic Type: Flash Memory Capacity: 8GB Connectivity: US…" at bounding box center [192, 165] width 180 height 25
click at [131, 163] on textarea "Brand: Hiksemi Model: Classic Type: Flash Memory Capacity: 8GB Connectivity: US…" at bounding box center [192, 165] width 180 height 25
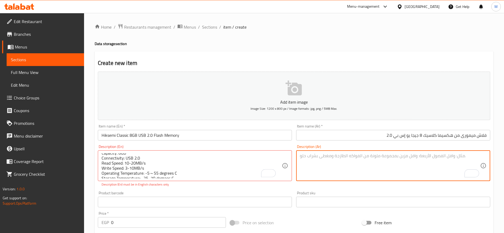
click at [314, 166] on textarea "To enrich screen reader interactions, please activate Accessibility in Grammarl…" at bounding box center [390, 165] width 180 height 25
click at [324, 159] on textarea "To enrich screen reader interactions, please activate Accessibility in Grammarl…" at bounding box center [390, 165] width 180 height 25
click at [319, 167] on textarea "To enrich screen reader interactions, please activate Accessibility in Grammarl…" at bounding box center [390, 165] width 180 height 25
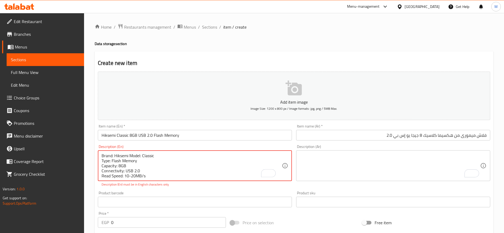
click at [103, 161] on textarea "Brand: Hiksemi Model: Classic Type: Flash Memory Capacity: 8GB Connectivity: US…" at bounding box center [192, 165] width 180 height 25
click at [102, 160] on textarea "Brand: Hiksemi Model: Classic Type: Flash Memory Capacity: 8GB Connectivity: US…" at bounding box center [192, 165] width 180 height 25
click at [101, 160] on div "Brand: Hiksemi Model: Classic Type: Flash Memory Capacity: 8GB Connectivity: US…" at bounding box center [195, 165] width 194 height 31
click at [102, 162] on textarea "Brand: Hiksemi Model: Classic Type: Flash Memory Capacity: 8GB Connectivity: US…" at bounding box center [192, 165] width 180 height 25
click at [102, 160] on textarea "Brand: Hiksemi Model: Classic Type: Flash Memory Capacity: 8GB Connectivity: US…" at bounding box center [192, 165] width 180 height 25
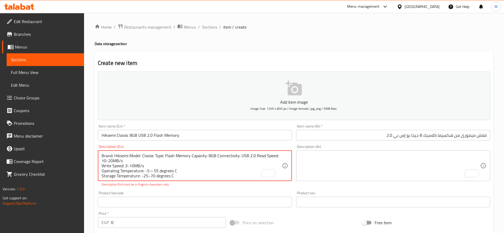
click at [102, 160] on textarea "Brand: Hiksemi Model: Classic Type: Flash Memory Capacity: 8GB Connectivity: US…" at bounding box center [192, 165] width 180 height 25
click at [102, 165] on textarea "Brand: Hiksemi Model: Classic Type: Flash Memory Capacity: 8GB Connectivity: US…" at bounding box center [192, 165] width 180 height 25
click at [102, 166] on textarea "Brand: Hiksemi Model: Classic Type: Flash Memory Capacity: 8GB Connectivity: US…" at bounding box center [192, 165] width 180 height 25
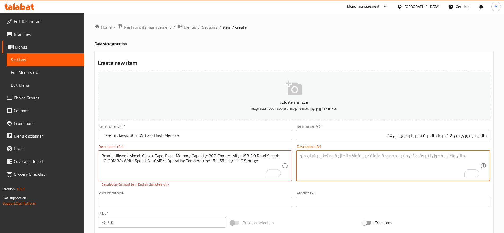
click at [311, 165] on textarea "To enrich screen reader interactions, please activate Accessibility in Grammarl…" at bounding box center [390, 165] width 180 height 25
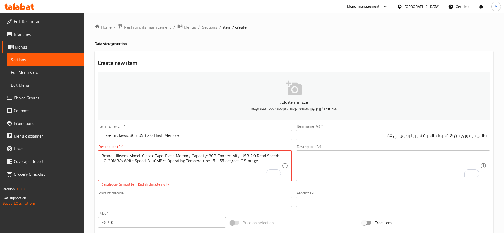
paste textarea "Temperature: -25~70 degrees C Color: Silver Compatible with: PC - Laptop Dimens…"
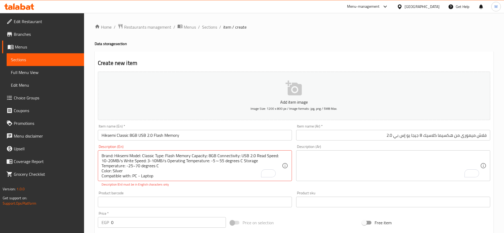
click at [100, 169] on div "Brand: Hiksemi Model: Classic Type: Flash Memory Capacity: 8GB Connectivity: US…" at bounding box center [195, 165] width 194 height 31
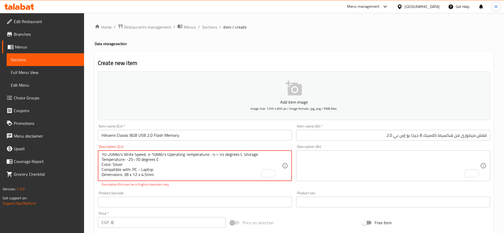
scroll to position [6, 0]
click at [101, 164] on div "Brand: Hiksemi Model: Classic Type: Flash Memory Capacity: 8GB Connectivity: US…" at bounding box center [195, 165] width 194 height 31
click at [102, 165] on textarea "Brand: Hiksemi Model: Classic Type: Flash Memory Capacity: 8GB Connectivity: US…" at bounding box center [192, 165] width 180 height 25
click at [103, 169] on textarea "Brand: Hiksemi Model: Classic Type: Flash Memory Capacity: 8GB Connectivity: US…" at bounding box center [192, 165] width 180 height 25
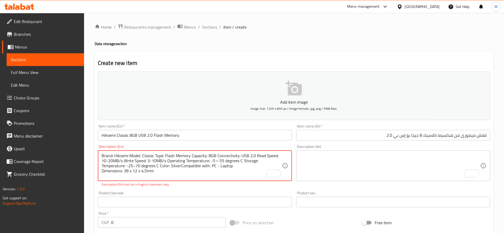
scroll to position [0, 0]
click at [103, 171] on textarea "Brand: Hiksemi Model: Classic Type: Flash Memory Capacity: 8GB Connectivity: US…" at bounding box center [192, 165] width 180 height 25
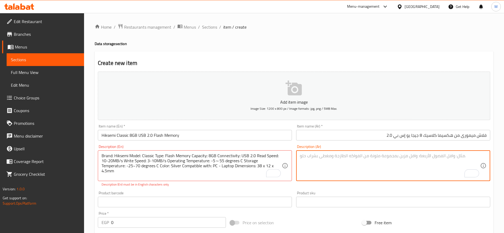
click at [317, 161] on textarea "To enrich screen reader interactions, please activate Accessibility in Grammarl…" at bounding box center [390, 165] width 180 height 25
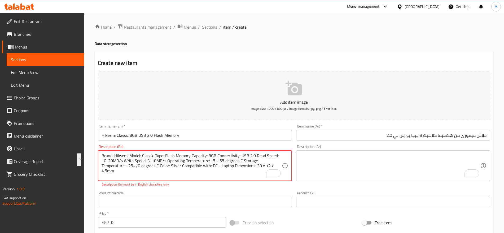
click at [255, 156] on textarea "Brand: Hiksemi Model: Classic Type: Flash Memory Capacity: 8GB Connectivity: US…" at bounding box center [192, 165] width 180 height 25
click at [257, 156] on textarea "Brand: Hiksemi Model: Classic Type: Flash Memory Capacity: 8GB Connectivity: US…" at bounding box center [192, 165] width 180 height 25
drag, startPoint x: 257, startPoint y: 156, endPoint x: 272, endPoint y: 175, distance: 24.6
click at [272, 175] on div "Brand: Hiksemi Model: Classic Type: Flash Memory Capacity: 8GB Connectivity: US…" at bounding box center [195, 165] width 194 height 31
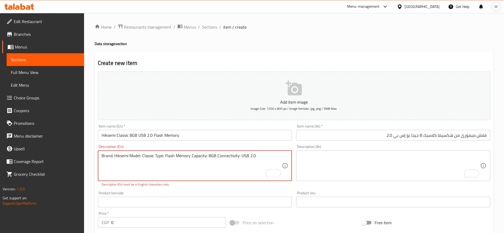
click at [331, 158] on textarea "To enrich screen reader interactions, please activate Accessibility in Grammarl…" at bounding box center [390, 165] width 180 height 25
paste textarea "Read Speed: 10-20MB/s Write Speed: 3-10MB/s Operating Temperature: -5～55 degree…"
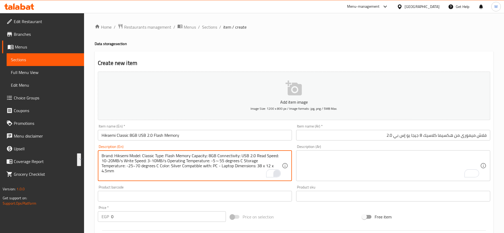
drag, startPoint x: 148, startPoint y: 160, endPoint x: 280, endPoint y: 172, distance: 132.6
click at [280, 172] on div "Brand: Hiksemi Model: Classic Type: Flash Memory Capacity: 8GB Connectivity: US…" at bounding box center [195, 165] width 194 height 31
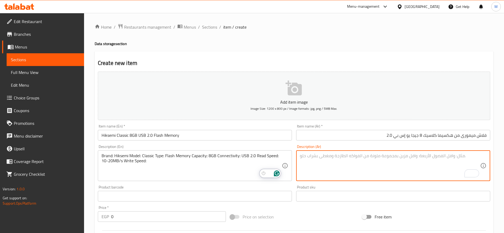
click at [319, 160] on textarea "To enrich screen reader interactions, please activate Accessibility in Grammarl…" at bounding box center [390, 165] width 180 height 25
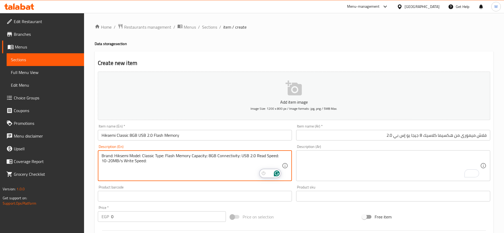
paste textarea "3-10MB/s Operating Temperature: -5～55 degrees C Storage Temperature: -25~70 deg…"
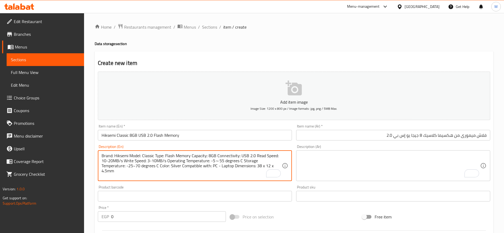
click at [186, 161] on textarea "Brand: Hiksemi Model: Classic Type: Flash Memory Capacity: 8GB Connectivity: US…" at bounding box center [192, 165] width 180 height 25
drag, startPoint x: 186, startPoint y: 161, endPoint x: 291, endPoint y: 185, distance: 108.2
click at [291, 185] on div "Add item image Image Size: 1200 x 800 px / Image formats: jpg, png / 5MB Max. I…" at bounding box center [294, 183] width 397 height 229
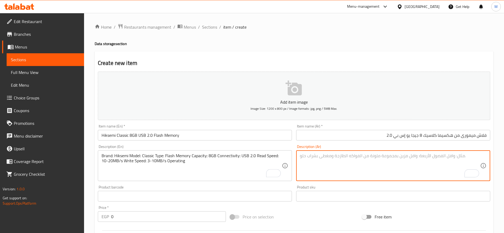
click at [341, 172] on textarea "To enrich screen reader interactions, please activate Accessibility in Grammarl…" at bounding box center [390, 165] width 180 height 25
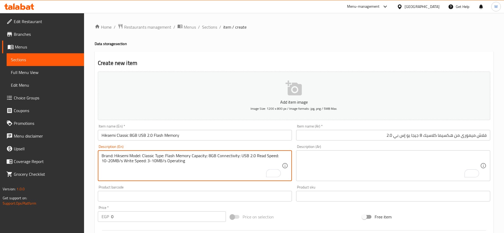
paste textarea "Temperature: -5～55 degrees C Storage Temperature: -25~70 degrees C Color: Silve…"
click at [217, 161] on textarea "Brand: Hiksemi Model: Classic Type: Flash Memory Capacity: 8GB Connectivity: US…" at bounding box center [192, 165] width 180 height 25
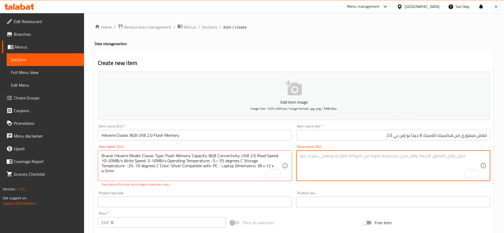
click at [311, 166] on textarea "To enrich screen reader interactions, please activate Accessibility in Grammarl…" at bounding box center [390, 165] width 180 height 25
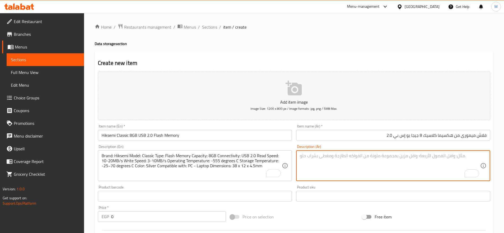
click at [328, 166] on textarea "To enrich screen reader interactions, please activate Accessibility in Grammarl…" at bounding box center [390, 165] width 180 height 25
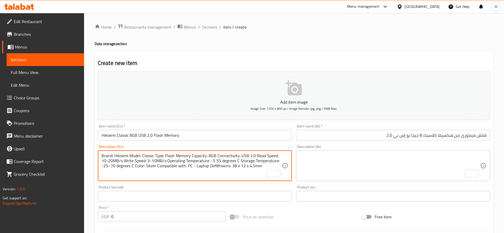
paste textarea "～"
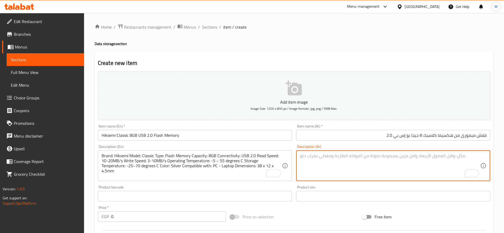
click at [309, 165] on textarea "To enrich screen reader interactions, please activate Accessibility in Grammarl…" at bounding box center [390, 165] width 180 height 25
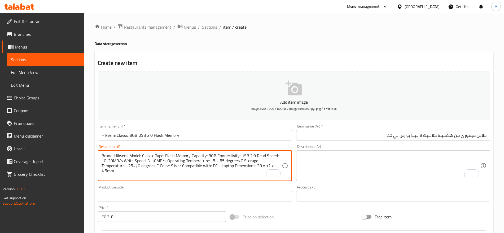
click at [218, 158] on textarea "Brand: Hiksemi Model: Classic Type: Flash Memory Capacity: 8GB Connectivity: US…" at bounding box center [192, 165] width 180 height 25
click at [218, 159] on textarea "Brand: Hiksemi Model: Classic Type: Flash Memory Capacity: 8GB Connectivity: US…" at bounding box center [192, 165] width 180 height 25
click at [217, 161] on textarea "Brand: Hiksemi Model: Classic Type: Flash Memory Capacity: 8GB Connectivity: US…" at bounding box center [192, 165] width 180 height 25
click at [215, 162] on textarea "Brand: Hiksemi Model: Classic Type: Flash Memory Capacity: 8GB Connectivity: US…" at bounding box center [192, 165] width 180 height 25
click at [328, 158] on textarea "To enrich screen reader interactions, please activate Accessibility in Grammarl…" at bounding box center [390, 165] width 180 height 25
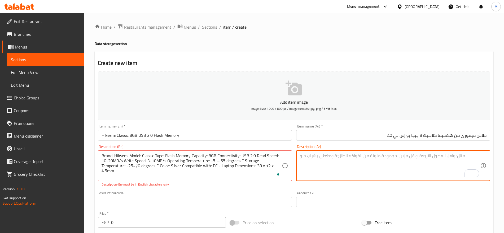
click at [328, 158] on textarea "To enrich screen reader interactions, please activate Accessibility in Grammarl…" at bounding box center [390, 165] width 180 height 25
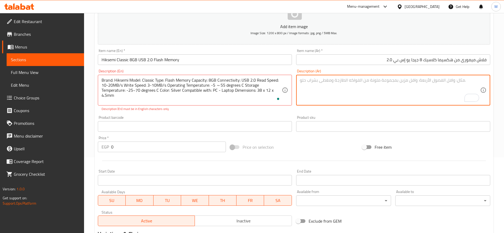
scroll to position [75, 0]
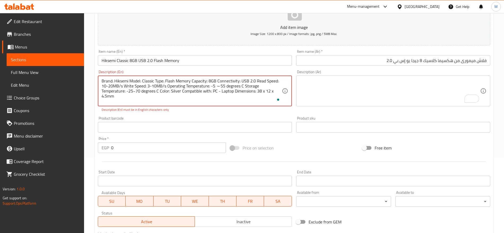
paste textarea "~"
type textarea "Brand: Hiksemi Model: Classic Type: Flash Memory Capacity: 8GB Connectivity: US…"
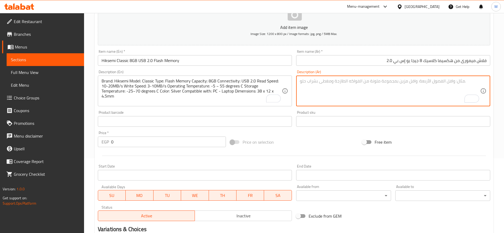
click at [325, 92] on textarea "To enrich screen reader interactions, please activate Accessibility in Grammarl…" at bounding box center [390, 91] width 180 height 25
click at [418, 92] on textarea "To enrich screen reader interactions, please activate Accessibility in Grammarl…" at bounding box center [390, 91] width 180 height 25
paste textarea "العلامة التجارية: هيكسيمي الموديل: كلاسيك النوع: ذاكرة فلاش السعة: 8 جيجابايت ا…"
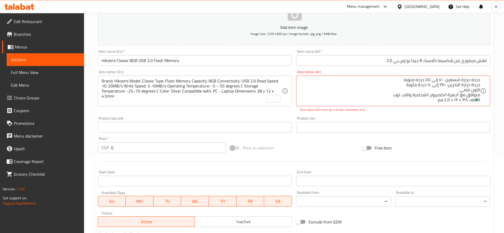
click at [427, 138] on div "Add item image Image Size: 1200 x 800 px / Image formats: jpg, png / 5MB Max. I…" at bounding box center [294, 112] width 397 height 234
click at [453, 99] on textarea "العلامة التجارية: هيكسيمي الموديل: كلاسيك النوع: ذاكرة فلاش السعة: 8 جيجابايت ا…" at bounding box center [390, 91] width 180 height 25
click at [462, 100] on textarea "العلامة التجارية: هيكسيمي الموديل: كلاسيك النوع: ذاكرة فلاش السعة: 8 جيجابايت ا…" at bounding box center [390, 91] width 180 height 25
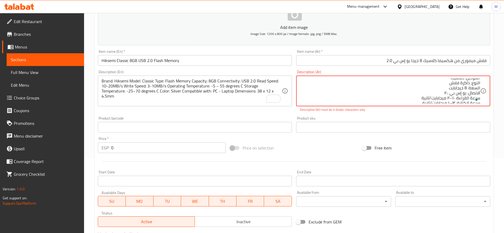
type textarea "العلامة التجارية: هيكسيمي الموديل: كلاسيك النوع: ذاكرة فلاش السعة: 8 جيجابايت ا…"
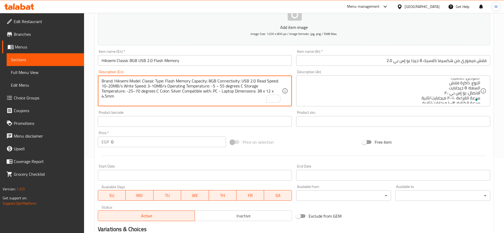
scroll to position [0, 0]
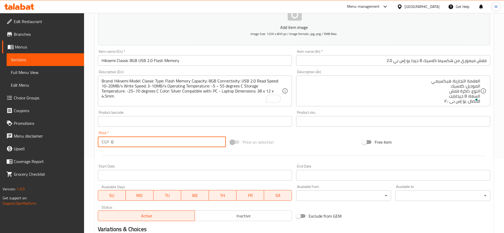
click at [143, 144] on input "0" at bounding box center [168, 142] width 115 height 11
paste input "139"
type input "139"
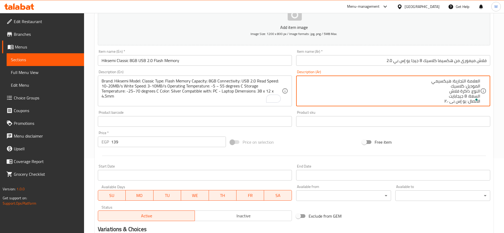
click at [421, 92] on textarea "العلامة التجارية: هيكسيمي الموديل: كلاسيك النوع: ذاكرة فلاش السعة: 8 جيجابايت ا…" at bounding box center [390, 91] width 180 height 25
click at [426, 85] on textarea "العلامة التجارية: هيكسيمي الموديل: كلاسيك النوع: ذاكرة فلاش السعة: 8 جيجابايت ا…" at bounding box center [390, 91] width 180 height 25
click at [428, 83] on textarea "العلامة التجارية: هيكسيمي الموديل: كلاسيك النوع: ذاكرة فلاش السعة: 8 جيجابايت ا…" at bounding box center [390, 91] width 180 height 25
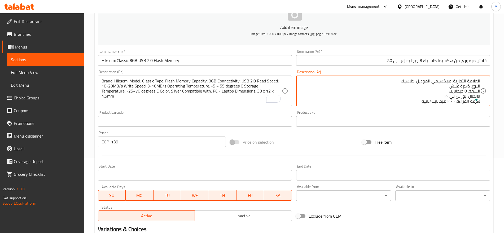
click at [445, 86] on textarea "العلامة التجارية: هيكسيمي الموديل: كلاسيك النوع: ذاكرة فلاش السعة: 8 جيجابايت ا…" at bounding box center [390, 91] width 180 height 25
click at [395, 79] on textarea "العلامة التجارية: هيكسيمي الموديل: كلاسيك النوع: ذاكرة فلاش السعة: 8 جيجابايت ا…" at bounding box center [390, 91] width 180 height 25
click at [436, 85] on textarea "العلامة التجارية: هيكسيمي الموديل: كلاسيك النوع: ذاكرة فلاش السعة: 8 جيجابايت ا…" at bounding box center [390, 91] width 180 height 25
click at [444, 86] on textarea "العلامة التجارية: هيكسيمي الموديل: كلاسيك النوع: ذاكرة فلاش السعة: 8 جيجابايت ا…" at bounding box center [390, 91] width 180 height 25
click at [383, 87] on textarea "العلامة التجارية: هيكسيمي الموديل: كلاسيك النوع: ذاكرة فلاش السعة: 8 جيجابايت ا…" at bounding box center [390, 91] width 180 height 25
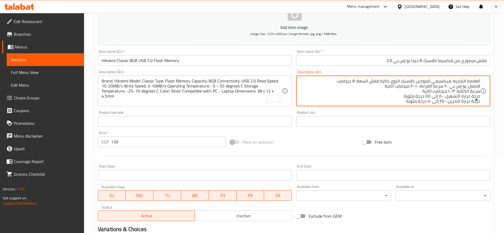
click at [419, 92] on textarea "العلامة التجارية: هيكسيمي الموديل: كلاسيك النوع: ذاكرة فلاش السعة: 8 جيجابايت ا…" at bounding box center [390, 91] width 180 height 25
click at [346, 93] on textarea "العلامة التجارية: هيكسيمي الموديل: كلاسيك النوع: ذاكرة فلاش السعة: 8 جيجابايت ا…" at bounding box center [390, 91] width 180 height 25
click at [446, 95] on textarea "العلامة التجارية: هيكسيمي الموديل: كلاسيك النوع: ذاكرة فلاش السعة: 8 جيجابايت ا…" at bounding box center [390, 91] width 180 height 25
click at [425, 95] on textarea "العلامة التجارية: هيكسيمي الموديل: كلاسيك النوع: ذاكرة فلاش السعة: 8 جيجابايت ا…" at bounding box center [390, 91] width 180 height 25
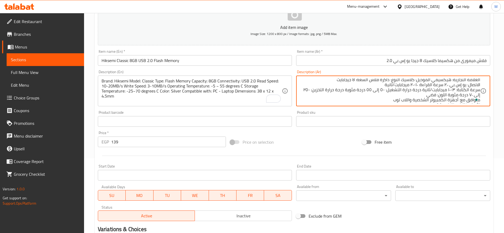
click at [426, 93] on textarea "العلامة التجارية: هيكسيمي الموديل: كلاسيك النوع: ذاكرة فلاش السعة: 8 جيجابايت ا…" at bounding box center [390, 91] width 180 height 25
click at [339, 96] on textarea "العلامة التجارية: هيكسيمي الموديل: كلاسيك النوع: ذاكرة فلاش السعة: 8 جيجابايت ا…" at bounding box center [390, 91] width 180 height 25
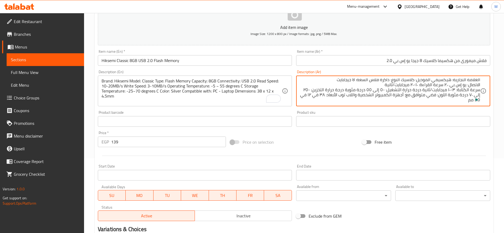
click at [331, 79] on textarea "العلامة التجارية: هيكسيمي الموديل: كلاسيك النوع: ذاكرة فلاش السعة: 8 جيجابايت ا…" at bounding box center [390, 91] width 180 height 25
click at [410, 87] on textarea "العلامة التجارية: هيكسيمي الموديل: كلاسيك النوع: ذاكرة فلاش السعة: 8 جيجابايت ا…" at bounding box center [390, 91] width 180 height 25
click at [416, 85] on textarea "العلامة التجارية: هيكسيمي الموديل: كلاسيك النوع: ذاكرة فلاش السعة: 8 جيجابايت ا…" at bounding box center [390, 91] width 180 height 25
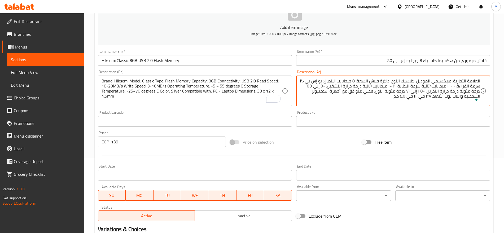
type textarea "العلامة التجارية: هيكسيمي الموديل: كلاسيك النوع: ذاكرة فلاش السعة: 8 جيجابايت ا…"
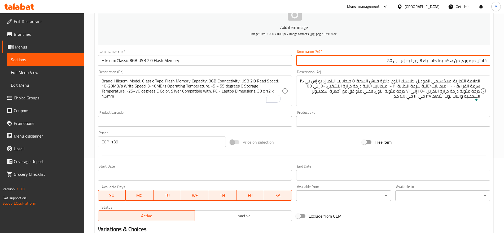
click at [424, 61] on input "فلاش ميمورى من هكسيما كلاسيك 8 جيجا يو إس بي 2.0" at bounding box center [393, 60] width 194 height 11
click at [438, 61] on input "فلاش ميمورى من هكسيما كلاسيك 8 جيجا يو إس بي 2.0" at bounding box center [393, 60] width 194 height 11
type input "فلاش ميمورى من هكسيما معدن كلاسيك 8 جيجا يو إس بي 2.0"
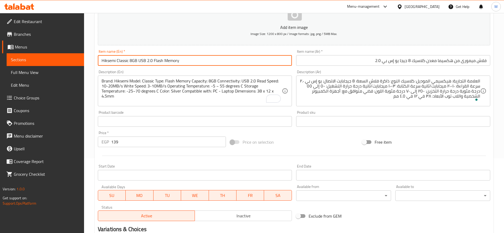
click at [130, 62] on input "Hiksemi Classic 8GB USB 2.0 Flash Memory" at bounding box center [195, 60] width 194 height 11
type input "Hiksemi Classic Metal 8GB USB 2.0 Flash Memory"
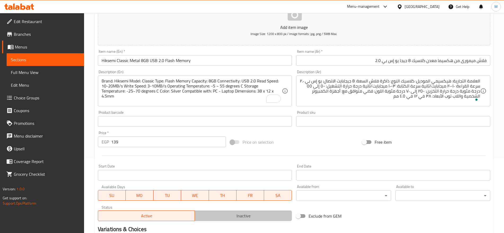
click at [219, 213] on span "Inactive" at bounding box center [243, 216] width 93 height 8
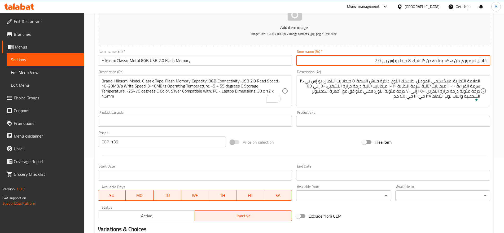
click at [365, 62] on input "فلاش ميمورى من هكسيما معدن كلاسيك 8 جيجا يو إس بي 2.0" at bounding box center [393, 60] width 194 height 11
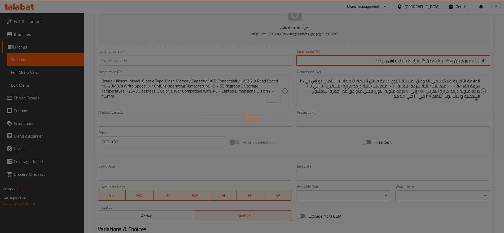
type input "0"
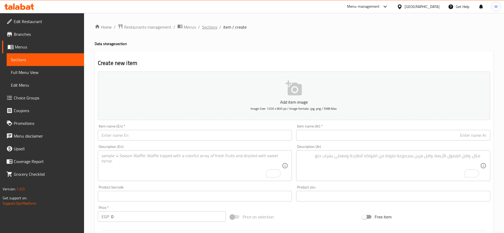
click at [208, 27] on span "Sections" at bounding box center [209, 27] width 15 height 6
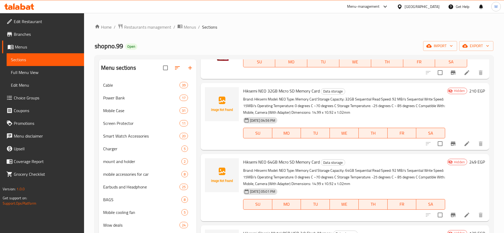
scroll to position [74, 0]
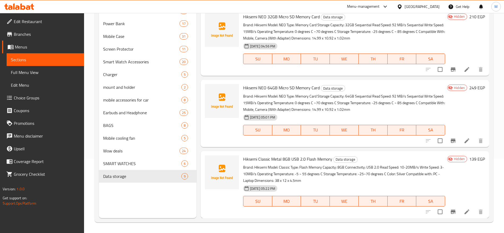
click at [289, 162] on span "Hiksemi Classic Metal 8GB USB 2.0 Flash Memory" at bounding box center [287, 159] width 89 height 8
copy h6 "Hiksemi Classic Metal 8GB USB 2.0 Flash Memory"
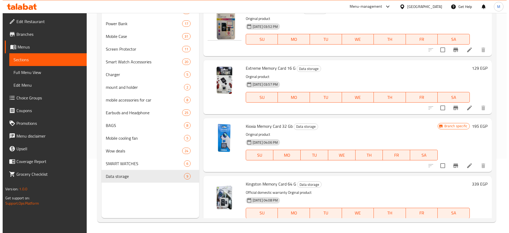
scroll to position [0, 0]
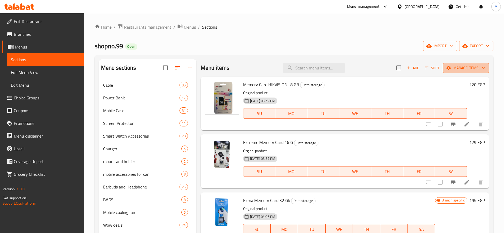
click at [472, 69] on span "Manage items" at bounding box center [466, 68] width 38 height 7
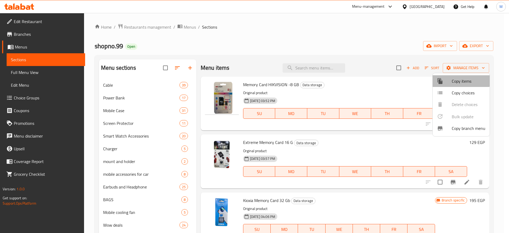
click at [459, 79] on span "Copy items" at bounding box center [469, 81] width 34 height 6
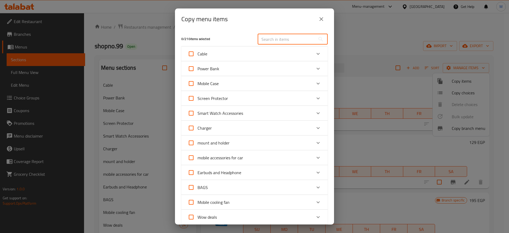
click at [286, 35] on input "text" at bounding box center [287, 39] width 58 height 11
paste input "Hiksemi Classic Metal 8GB USB 2.0 Flash Memory"
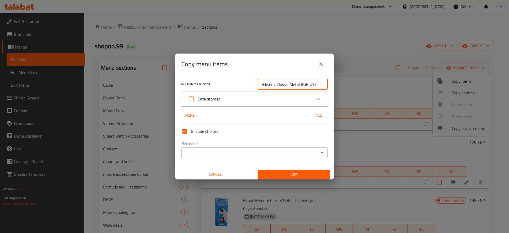
scroll to position [0, 38]
type input "Hiksemi Classic Metal 8GB USB 2.0 Flash Memory"
click at [249, 99] on div "Data storage" at bounding box center [250, 99] width 124 height 13
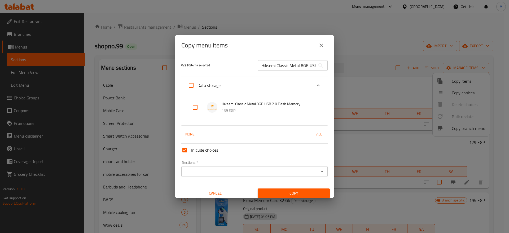
click at [194, 108] on input "checkbox" at bounding box center [195, 107] width 13 height 13
checkbox input "true"
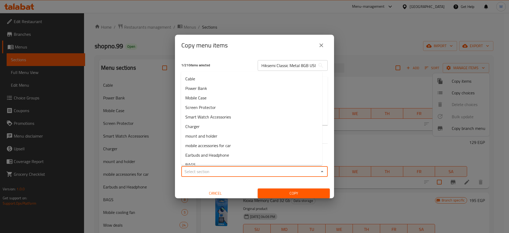
click at [220, 169] on input "Sections   *" at bounding box center [250, 171] width 134 height 7
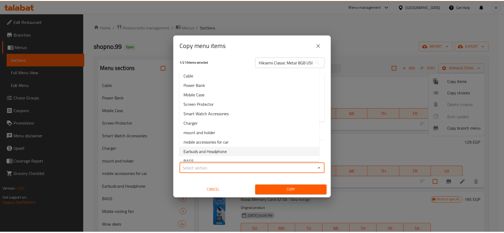
scroll to position [45, 0]
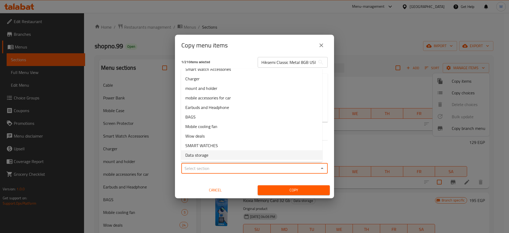
click at [200, 156] on span "Data storage" at bounding box center [196, 155] width 23 height 6
type input "Data storage"
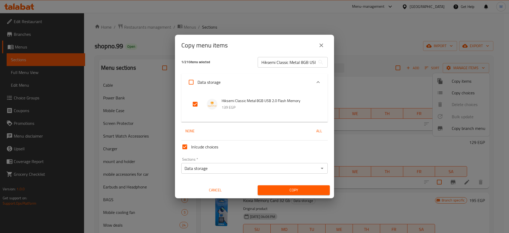
click at [230, 182] on div "Inlcude choices Sections   * Data storage Sections * Cancel Copy" at bounding box center [254, 166] width 151 height 57
click at [289, 186] on button "Copy" at bounding box center [294, 190] width 72 height 10
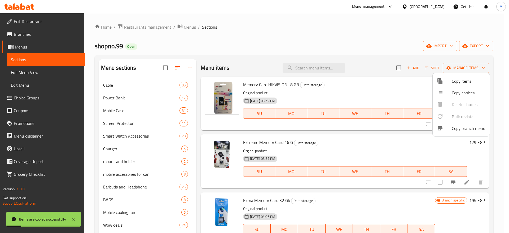
click at [360, 128] on div at bounding box center [254, 116] width 509 height 233
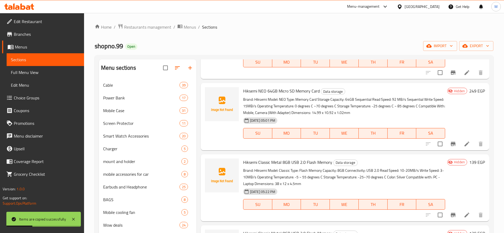
scroll to position [74, 0]
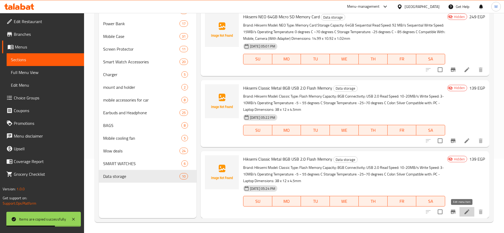
click at [465, 213] on icon at bounding box center [467, 212] width 5 height 5
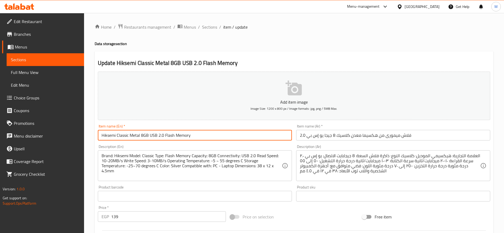
click at [143, 135] on input "Hiksemi Classic Metal 8GB USB 2.0 Flash Memory" at bounding box center [195, 135] width 194 height 11
click at [141, 135] on input "Hiksemi Classic Metal 8GB USB 2.0 Flash Memory" at bounding box center [195, 135] width 194 height 11
type input "Hiksemi Classic Metal 16GB USB 2.0 Flash Memory"
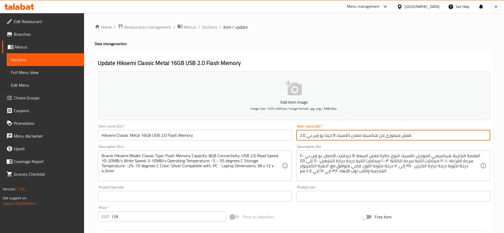
click at [333, 136] on input "فلاش ميمورى من هكسيما معدن كلاسيك 8 جيجا يو إس بي 2.0" at bounding box center [393, 135] width 194 height 11
type input "فلاش ميمورى من هكسيما معدن كلاسيك 16 جيجا يو إس بي 2.0"
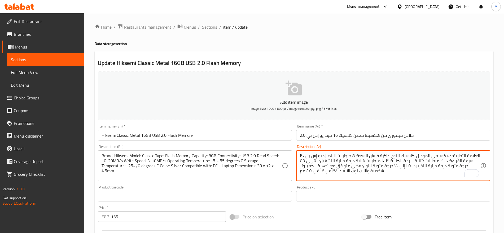
click at [351, 160] on textarea "العلامة التجارية: هيكسيمي الموديل: كلاسيك النوع: ذاكرة فلاش السعة: 8 جيجابايت ا…" at bounding box center [390, 165] width 180 height 25
click at [354, 155] on textarea "العلامة التجارية: هيكسيمي الموديل: كلاسيك النوع: ذاكرة فلاش السعة: 8 جيجابايت ا…" at bounding box center [390, 165] width 180 height 25
type textarea "العلامة التجارية: هيكسيمي الموديل: كلاسيك النوع: ذاكرة فلاش السعة: 16 جيجابايت …"
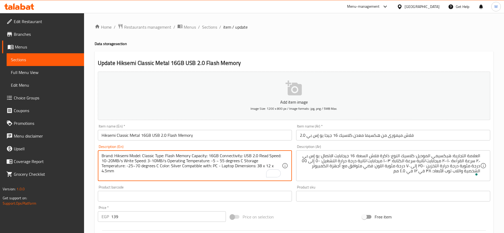
type textarea "Brand: Hiksemi Model: Classic Type: Flash Memory Capacity: 16GB Connectivity: U…"
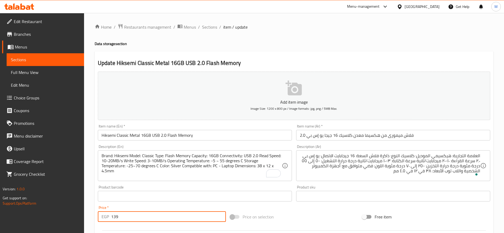
click at [133, 219] on input "139" at bounding box center [168, 216] width 115 height 11
paste input "5"
type input "159"
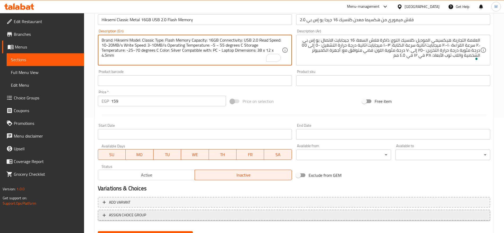
scroll to position [142, 0]
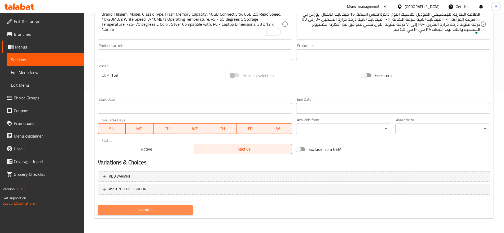
click at [157, 213] on span "Update" at bounding box center [145, 210] width 86 height 7
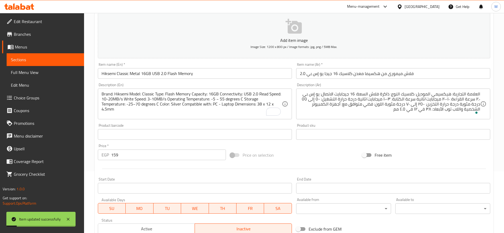
scroll to position [0, 0]
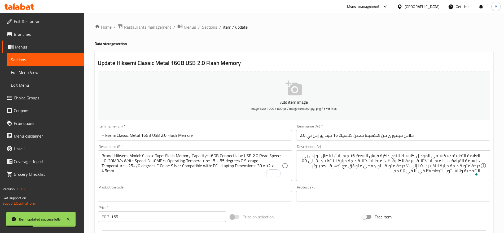
click at [209, 32] on div "Home / Restaurants management / Menus / Sections / item / update Data storage s…" at bounding box center [294, 194] width 399 height 341
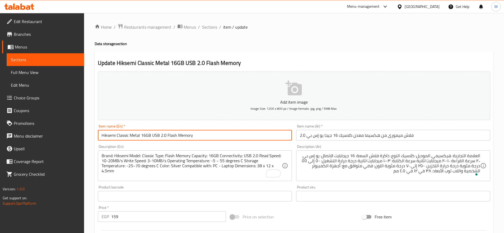
click at [200, 135] on input "Hiksemi Classic Metal 16GB USB 2.0 Flash Memory" at bounding box center [195, 135] width 194 height 11
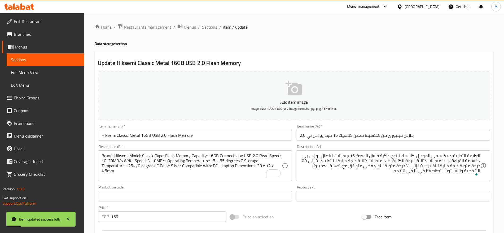
click at [210, 25] on span "Sections" at bounding box center [209, 27] width 15 height 6
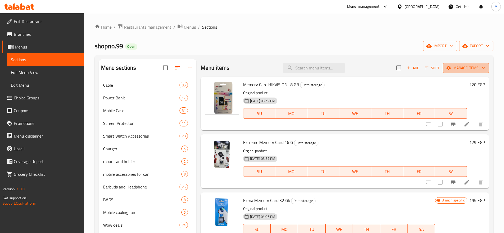
click at [449, 64] on button "Manage items" at bounding box center [466, 68] width 46 height 10
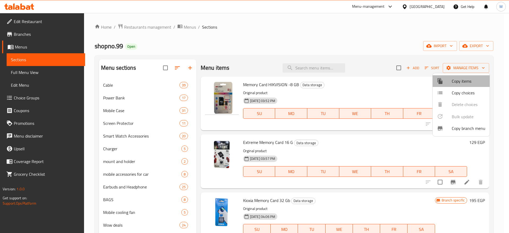
click at [454, 79] on span "Copy items" at bounding box center [469, 81] width 34 height 6
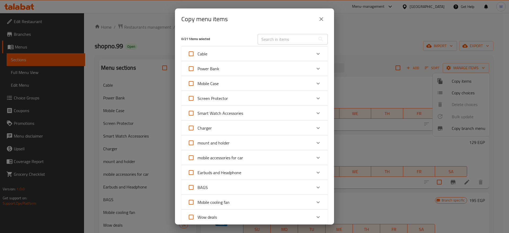
scroll to position [106, 0]
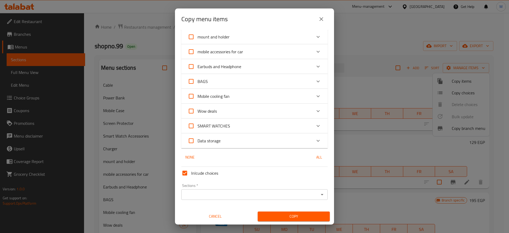
click at [255, 165] on div "Inlcude choices" at bounding box center [254, 173] width 151 height 17
click at [234, 143] on div "Data storage" at bounding box center [250, 140] width 124 height 13
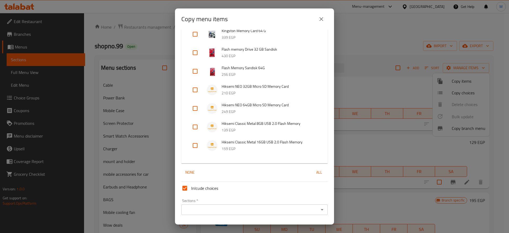
scroll to position [298, 0]
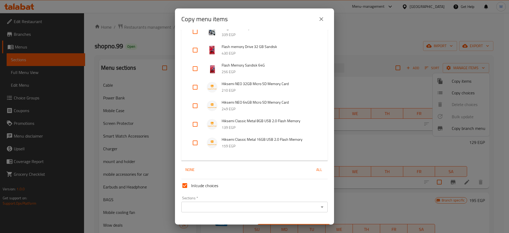
click at [195, 143] on input "checkbox" at bounding box center [195, 143] width 13 height 13
checkbox input "true"
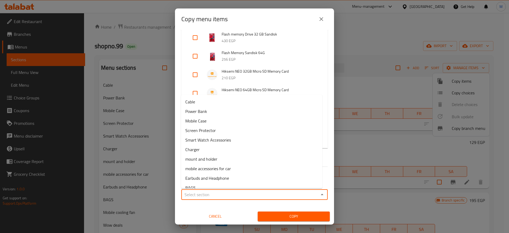
click at [228, 191] on input "Sections   *" at bounding box center [250, 194] width 134 height 7
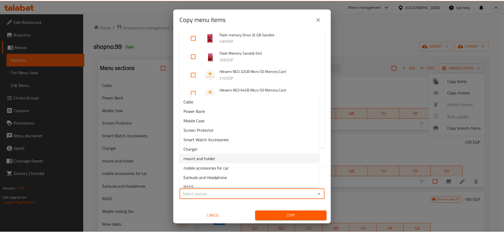
scroll to position [45, 0]
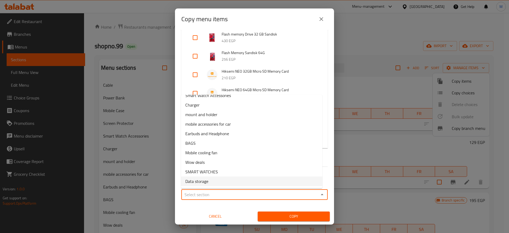
click at [199, 180] on span "Data storage" at bounding box center [196, 181] width 23 height 6
type input "Data storage"
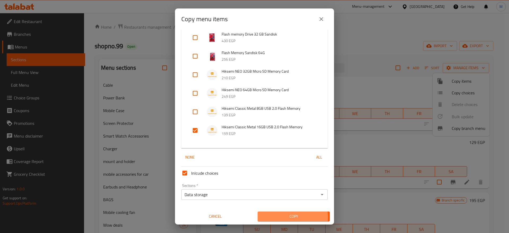
click at [272, 217] on span "Copy" at bounding box center [294, 216] width 64 height 7
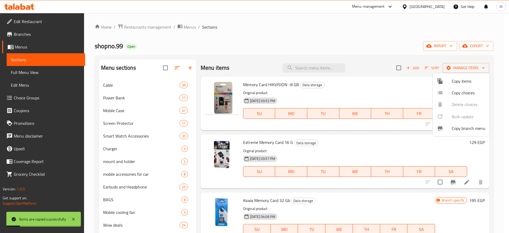
click at [363, 150] on div at bounding box center [254, 116] width 509 height 233
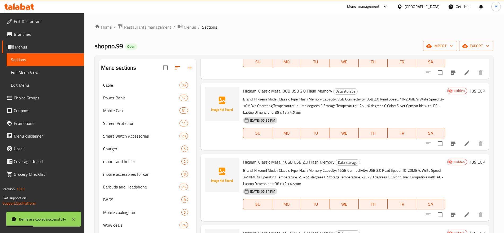
scroll to position [74, 0]
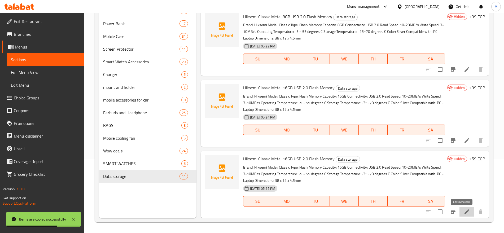
click at [464, 212] on icon at bounding box center [467, 212] width 6 height 6
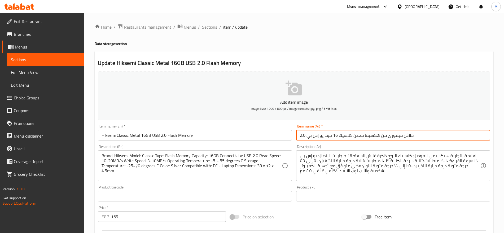
drag, startPoint x: 337, startPoint y: 136, endPoint x: 333, endPoint y: 137, distance: 3.9
click at [333, 137] on input "فلاش ميمورى من هكسيما معدن كلاسيك 16 جيجا يو إس بي 2.0" at bounding box center [393, 135] width 194 height 11
type input "فلاش ميمورى من هكسيما معدن كلاسيك 32 جيجا يو إس بي 2.0"
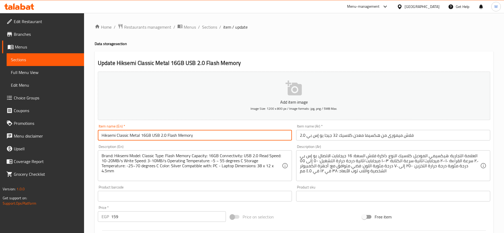
drag, startPoint x: 146, startPoint y: 134, endPoint x: 142, endPoint y: 136, distance: 4.5
click at [142, 136] on input "Hiksemi Classic Metal 16GB USB 2.0 Flash Memory" at bounding box center [195, 135] width 194 height 11
type input "Hiksemi Classic Metal 32GB USB 2.0 Flash Memory"
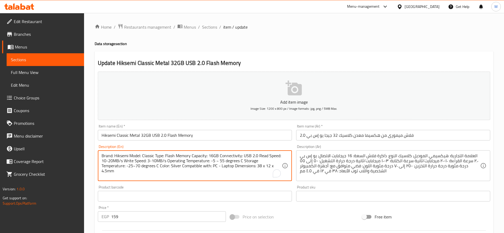
drag, startPoint x: 214, startPoint y: 156, endPoint x: 209, endPoint y: 156, distance: 4.3
paste textarea "32"
type textarea "Brand: Hiksemi Model: Classic Type: Flash Memory Capacity: 32GB Connectivity: U…"
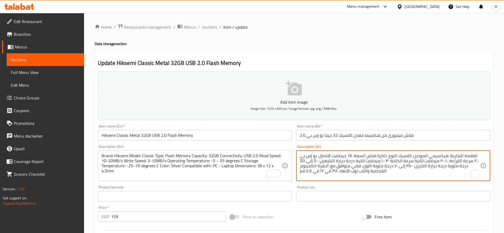
drag, startPoint x: 352, startPoint y: 156, endPoint x: 348, endPoint y: 156, distance: 4.5
paste textarea "32"
type textarea "العلامة التجارية: هيكسيمي الموديل: كلاسيك النوع: ذاكرة فلاش السعة: 32 جيجابايت …"
click at [431, 138] on input "فلاش ميمورى من هكسيما معدن كلاسيك 32 جيجا يو إس بي 2.0" at bounding box center [393, 135] width 194 height 11
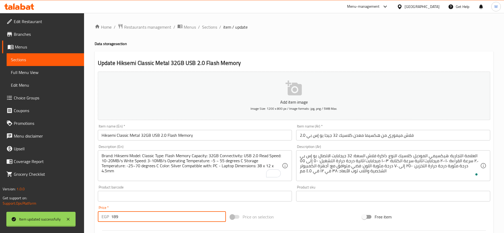
click at [210, 135] on div "Home / Restaurants management / Menus / Sections / item / update Data storage s…" at bounding box center [294, 194] width 399 height 341
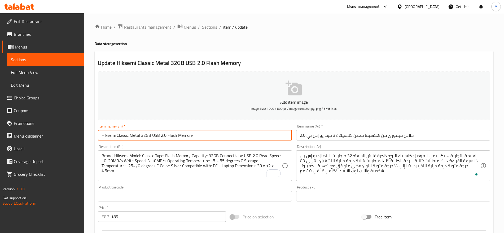
click at [250, 133] on input "Hiksemi Classic Metal 32GB USB 2.0 Flash Memory" at bounding box center [195, 135] width 194 height 11
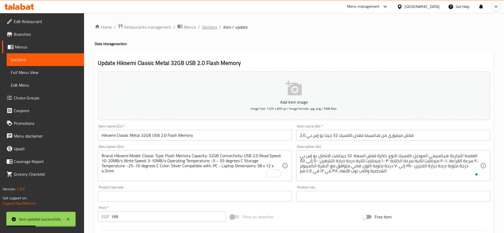
click at [206, 30] on span "Sections" at bounding box center [209, 27] width 15 height 6
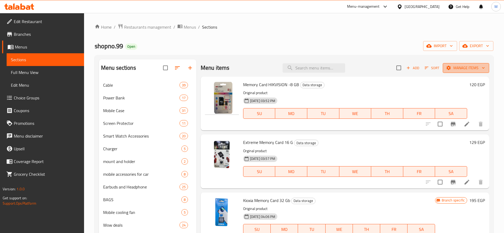
click at [456, 70] on span "Manage items" at bounding box center [466, 68] width 38 height 7
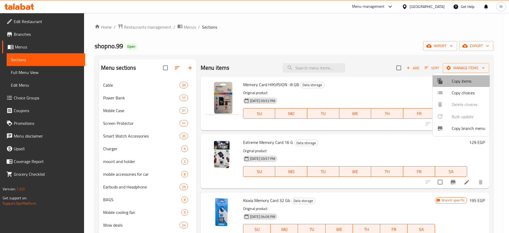
click at [456, 79] on span "Copy items" at bounding box center [469, 81] width 34 height 6
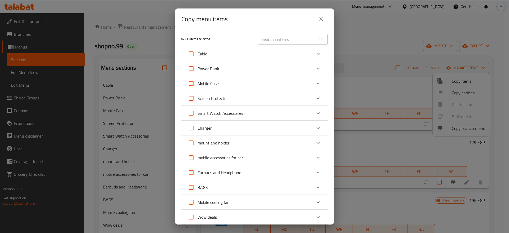
scroll to position [106, 0]
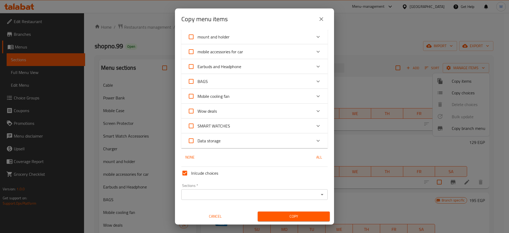
click at [264, 147] on div "Data storage" at bounding box center [254, 140] width 146 height 15
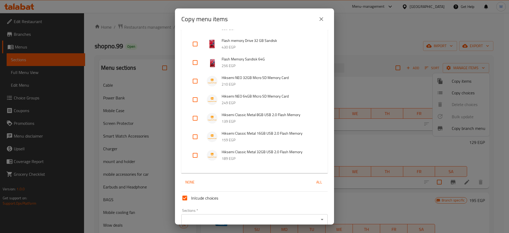
scroll to position [329, 0]
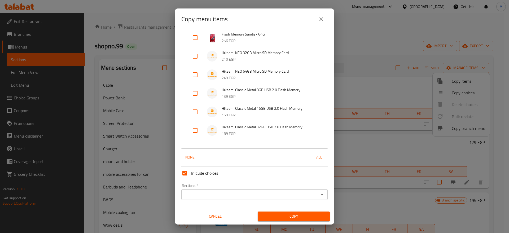
click at [194, 129] on input "checkbox" at bounding box center [195, 130] width 13 height 13
checkbox input "true"
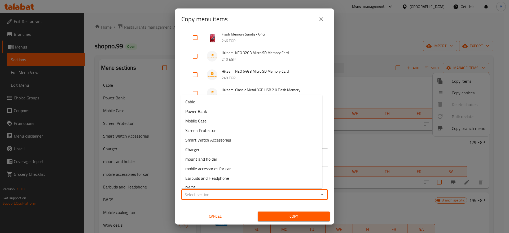
click at [247, 195] on input "Sections   *" at bounding box center [250, 194] width 134 height 7
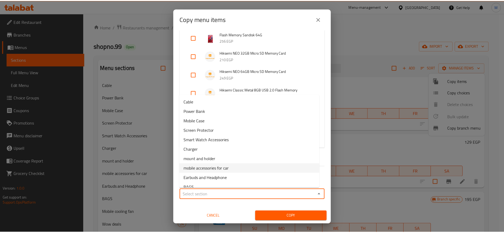
scroll to position [45, 0]
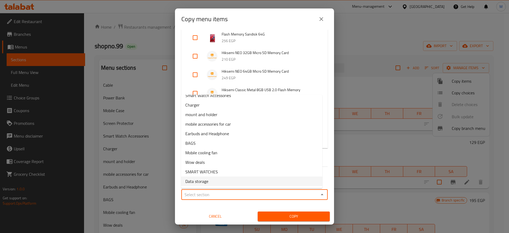
click at [211, 182] on li "Data storage" at bounding box center [251, 182] width 141 height 10
type input "Data storage"
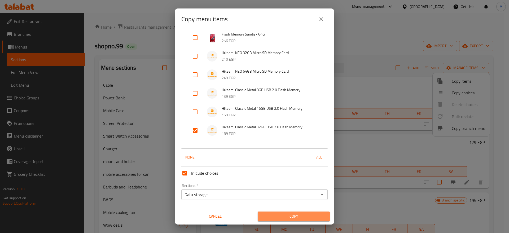
click at [299, 215] on span "Copy" at bounding box center [294, 216] width 64 height 7
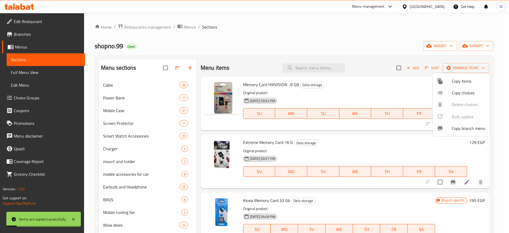
click at [357, 127] on div at bounding box center [254, 116] width 509 height 233
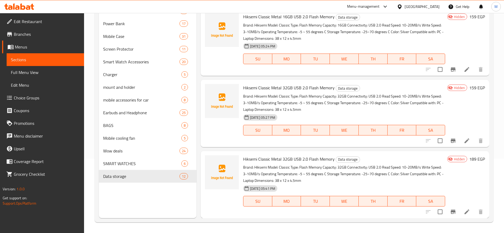
scroll to position [541, 0]
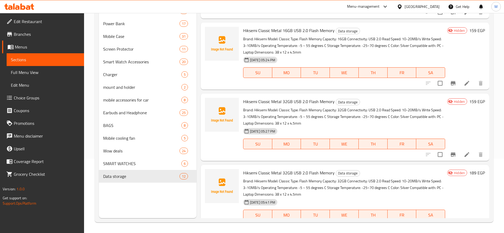
click at [470, 102] on h6 "159 EGP" at bounding box center [477, 101] width 16 height 7
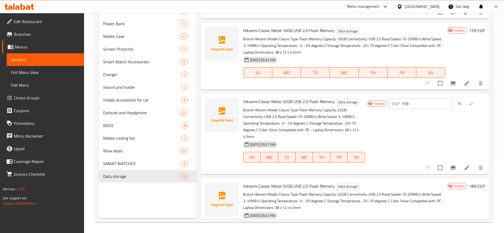
click at [327, 112] on p "Brand: Hiksemi Model: Classic Type: Flash Memory Capacity: 32GB Connectivity: U…" at bounding box center [304, 123] width 122 height 33
click at [418, 103] on input "159" at bounding box center [427, 103] width 51 height 11
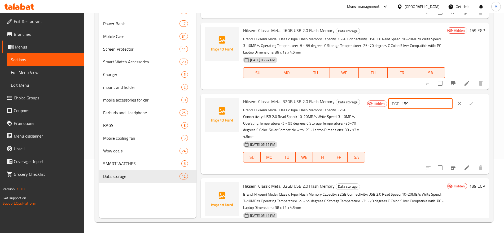
paste input "8"
type input "189"
click at [471, 104] on icon "ok" at bounding box center [471, 103] width 4 height 3
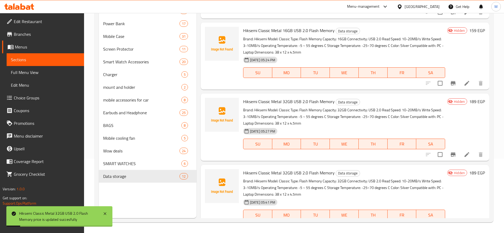
scroll to position [555, 0]
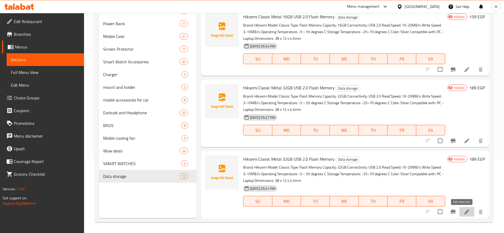
click at [464, 214] on icon at bounding box center [467, 212] width 6 height 6
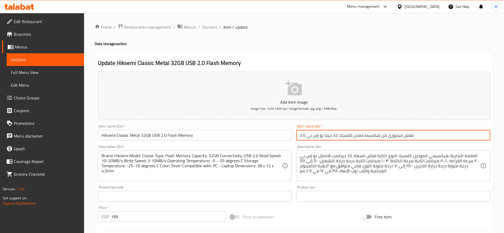
drag, startPoint x: 337, startPoint y: 133, endPoint x: 333, endPoint y: 136, distance: 4.8
click at [333, 136] on input "فلاش ميمورى من هكسيما معدن كلاسيك 32 جيجا يو إس بي 2.0" at bounding box center [393, 135] width 194 height 11
type input "فلاش ميمورى من هكسيما معدن كلاسيك 64 جيجا يو إس بي 2.0"
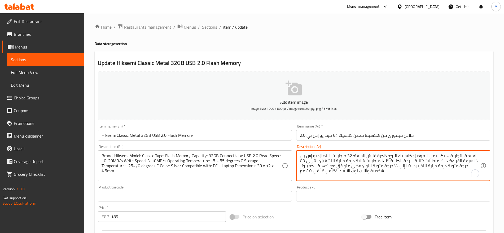
drag, startPoint x: 353, startPoint y: 155, endPoint x: 348, endPoint y: 155, distance: 4.8
paste textarea "64"
type textarea "العلامة التجارية: هيكسيمي الموديل: كلاسيك النوع: ذاكرة فلاش السعة: 64 جيجابايت …"
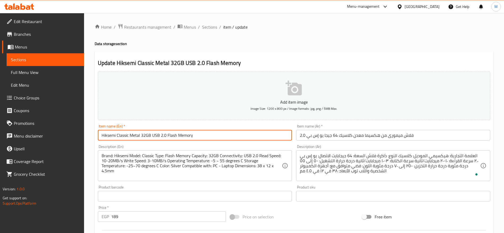
drag, startPoint x: 145, startPoint y: 135, endPoint x: 142, endPoint y: 133, distance: 3.7
click at [142, 133] on input "Hiksemi Classic Metal 32GB USB 2.0 Flash Memory" at bounding box center [195, 135] width 194 height 11
paste input "64"
type input "Hiksemi Classic Metal 64GB USB 2.0 Flash Memory"
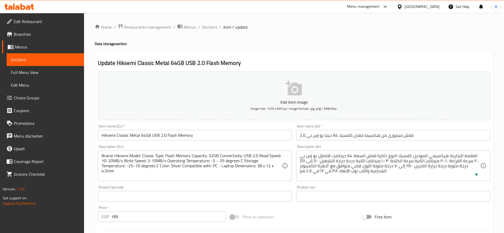
drag, startPoint x: 215, startPoint y: 153, endPoint x: 210, endPoint y: 156, distance: 5.8
click at [210, 156] on div "Brand: Hiksemi Model: Classic Type: Flash Memory Capacity: 32GB Connectivity: U…" at bounding box center [195, 165] width 194 height 31
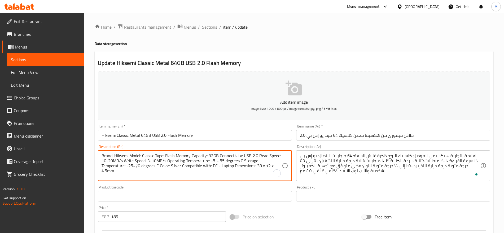
click at [210, 156] on textarea "Brand: Hiksemi Model: Classic Type: Flash Memory Capacity: 32GB Connectivity: U…" at bounding box center [192, 165] width 180 height 25
drag, startPoint x: 210, startPoint y: 156, endPoint x: 214, endPoint y: 156, distance: 4.3
click at [214, 156] on textarea "Brand: Hiksemi Model: Classic Type: Flash Memory Capacity: 32GB Connectivity: U…" at bounding box center [192, 165] width 180 height 25
paste textarea "64"
type textarea "Brand: Hiksemi Model: Classic Type: Flash Memory Capacity: 64GB Connectivity: U…"
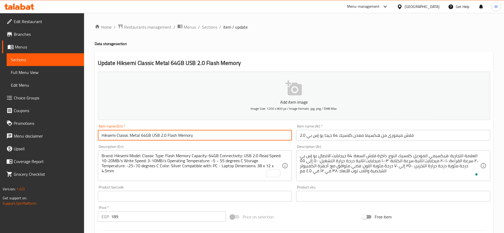
click at [201, 138] on input "Hiksemi Classic Metal 64GB USB 2.0 Flash Memory" at bounding box center [195, 135] width 194 height 11
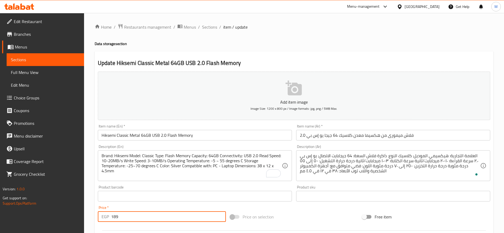
click at [133, 219] on input "189" at bounding box center [168, 216] width 115 height 11
paste input "224"
type input "224"
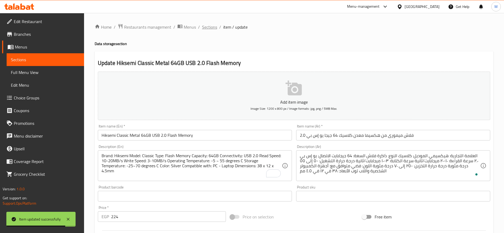
click at [206, 24] on span "Sections" at bounding box center [209, 27] width 15 height 6
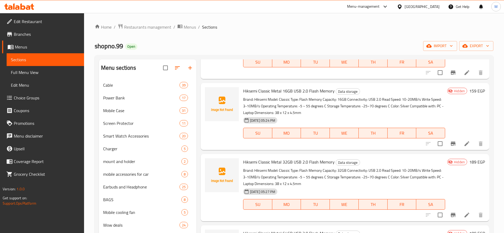
scroll to position [74, 0]
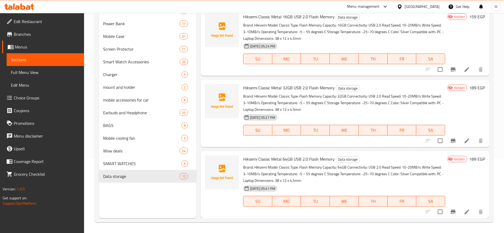
click at [469, 158] on h6 "189 EGP" at bounding box center [477, 158] width 16 height 7
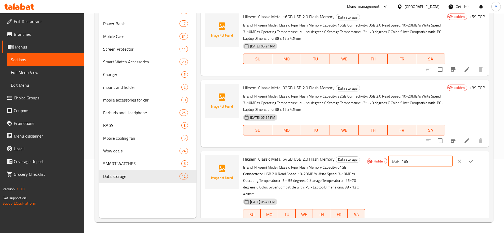
click at [426, 162] on input "189" at bounding box center [427, 161] width 51 height 11
paste input "224"
type input "224"
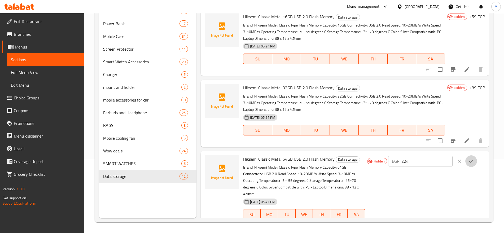
click at [473, 159] on button "ok" at bounding box center [471, 161] width 12 height 12
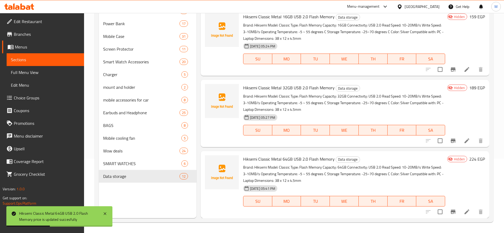
click at [408, 172] on p "Brand: Hiksemi Model: Classic Type: Flash Memory Capacity: 64GB Connectivity: U…" at bounding box center [344, 174] width 202 height 20
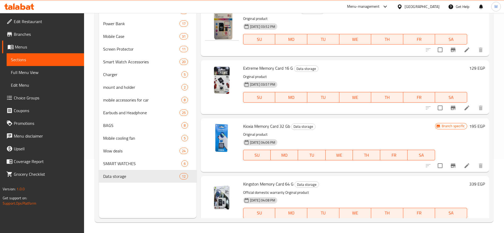
scroll to position [0, 0]
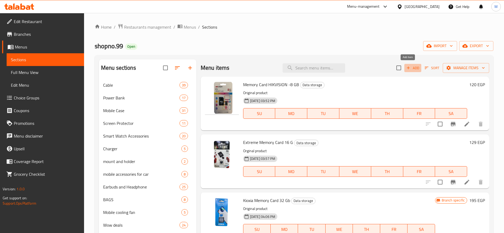
click at [406, 67] on icon "button" at bounding box center [408, 68] width 5 height 5
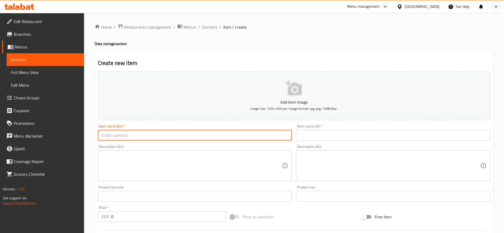
click at [262, 132] on input "text" at bounding box center [195, 135] width 194 height 11
paste input "Hiksemi Pully M210S 16GB USB 3.2 Flash Memory"
type input "Hiksemi Pully M210S 16GB USB 3.2 Flash Memory"
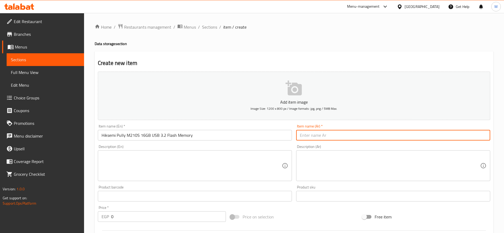
click at [331, 136] on input "text" at bounding box center [393, 135] width 194 height 11
paste input "فلاش ميمورى من هكسيما بسرعه 3.2 و سعه 16 جيجا"
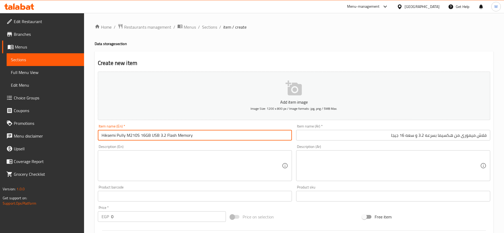
click at [212, 140] on input "Hiksemi Pully M210S 16GB USB 3.2 Flash Memory" at bounding box center [195, 135] width 194 height 11
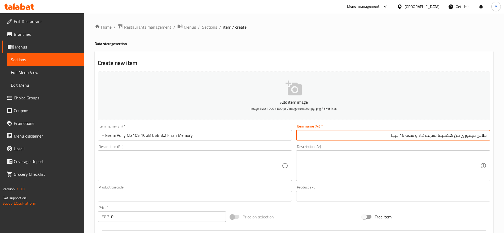
click at [424, 132] on input "فلاش ميمورى من هكسيما بسرعه 3.2 و سعه 16 جيجا" at bounding box center [393, 135] width 194 height 11
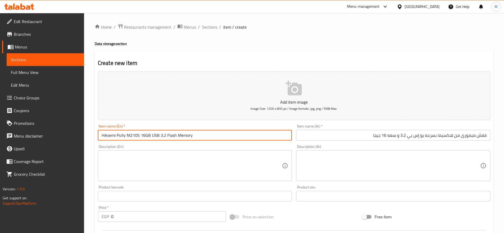
click at [121, 132] on input "Hiksemi Pully M210S 16GB USB 3.2 Flash Memory" at bounding box center [195, 135] width 194 height 11
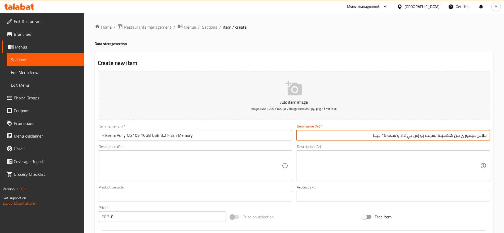
click at [437, 135] on input "فلاش ميمورى من هكسيما بسرعه يو إس بي 3.2 و سعه 16 جيجا" at bounding box center [393, 135] width 194 height 11
click at [438, 138] on input "فلاش ميمورى من هكسيما بسرعه يو إس بي 3.2 و سعه 16 جيجا" at bounding box center [393, 135] width 194 height 11
paste input "بولي"
type input "فلاش ميمورى من هكسيما بولي إم 210 إس بسرعه يو إس بي 3.2 و سعه 16 جيجا"
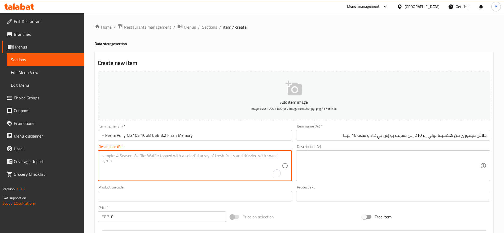
click at [150, 159] on textarea "To enrich screen reader interactions, please activate Accessibility in Grammarl…" at bounding box center [192, 165] width 180 height 25
paste textarea "Brand: Hiksemi Model: Pully M210S Type: Flash Memory Capacity: 16GB Connectivit…"
click at [105, 155] on textarea "Brand: Hiksemi Model: Pully M210S Type: Flash Memory Capacity: 16GB Connectivit…" at bounding box center [192, 165] width 180 height 25
click at [104, 159] on textarea "Brand: Hiksemi Model: Pully M210S Type: Flash Memory Capacity: 16GB Connectivit…" at bounding box center [192, 165] width 180 height 25
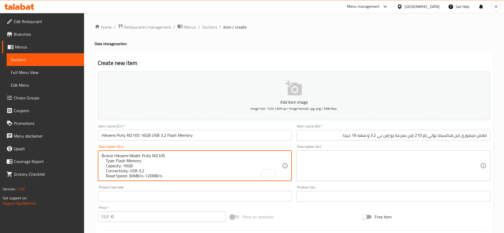
click at [103, 161] on textarea "Brand: Hiksemi Model: Pully M210S Type: Flash Memory Capacity: 16GB Connectivit…" at bounding box center [192, 165] width 180 height 25
click at [168, 158] on textarea "Brand: Hiksemi Model: Pully M210S Type: Flash Memory Capacity: 16GB Connectivit…" at bounding box center [192, 165] width 180 height 25
click at [104, 163] on textarea "Brand: Hiksemi Model: Pully M210S Type: Flash Memory Capacity: 16GB Connectivit…" at bounding box center [192, 165] width 180 height 25
click at [106, 160] on textarea "Brand: Hiksemi Model: Pully M210S Type: Flash Memory Capacity: 16GB Connectivit…" at bounding box center [192, 165] width 180 height 25
click at [107, 162] on textarea "Brand: Hiksemi Model: Pully M210S Type: Flash Memory Capacity: 16GB Connectivit…" at bounding box center [192, 165] width 180 height 25
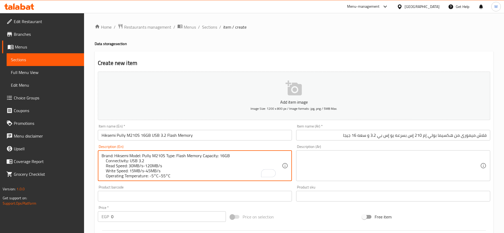
click at [105, 159] on textarea "Brand: Hiksemi Model: Pully M210S Type: Flash Memory Capacity: 16GB Connectivit…" at bounding box center [192, 165] width 180 height 25
click at [394, 177] on textarea at bounding box center [390, 165] width 180 height 25
click at [105, 160] on textarea "Brand: Hiksemi Model: Pully M210S Type: Flash Memory Capacity: 16GB Connectivit…" at bounding box center [192, 165] width 180 height 25
click at [106, 163] on textarea "Brand: Hiksemi Model: Pully M210S Type: Flash Memory Capacity: 16GB Connectivit…" at bounding box center [192, 165] width 180 height 25
click at [106, 159] on textarea "Brand: Hiksemi Model: Pully M210S Type: Flash Memory Capacity: 16GB Connectivit…" at bounding box center [192, 165] width 180 height 25
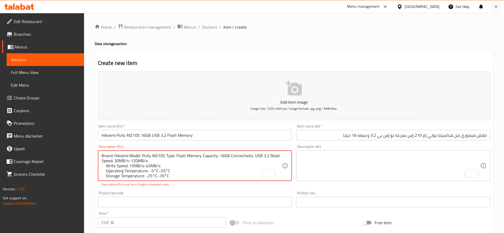
click at [105, 165] on textarea "Brand: Hiksemi Model: Pully M210S Type: Flash Memory Capacity: 16GB Connectivit…" at bounding box center [192, 165] width 180 height 25
click at [106, 166] on textarea "Brand: Hiksemi Model: Pully M210S Type: Flash Memory Capacity: 16GB Connectivit…" at bounding box center [192, 165] width 180 height 25
click at [104, 171] on textarea "Brand: Hiksemi Model: Pully M210S Type: Flash Memory Capacity: 16GB Connectivit…" at bounding box center [192, 165] width 180 height 25
click at [105, 171] on textarea "Brand: Hiksemi Model: Pully M210S Type: Flash Memory Capacity: 16GB Connectivit…" at bounding box center [192, 165] width 180 height 25
click at [106, 172] on textarea "Brand: Hiksemi Model: Pully M210S Type: Flash Memory Capacity: 16GB Connectivit…" at bounding box center [192, 165] width 180 height 25
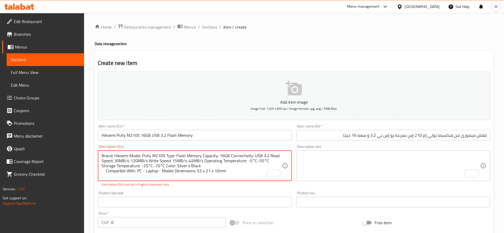
click at [106, 172] on textarea "Brand: Hiksemi Model: Pully M210S Type: Flash Memory Capacity: 16GB Connectivit…" at bounding box center [192, 165] width 180 height 25
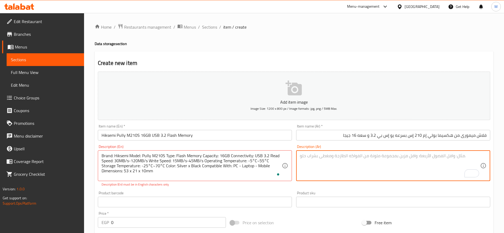
click at [326, 177] on textarea "To enrich screen reader interactions, please activate Accessibility in Grammarl…" at bounding box center [390, 165] width 180 height 25
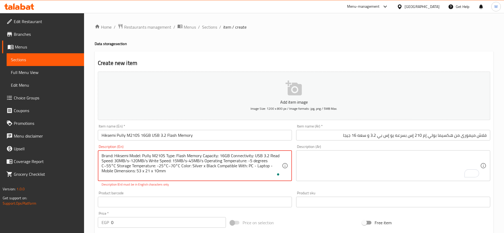
click at [255, 162] on textarea "Brand: Hiksemi Model: Pully M210S Type: Flash Memory Capacity: 16GB Connectivit…" at bounding box center [192, 165] width 180 height 25
click at [260, 160] on textarea "Brand: Hiksemi Model: Pully M210S Type: Flash Memory Capacity: 16GB Connectivit…" at bounding box center [192, 165] width 180 height 25
click at [280, 161] on textarea "Brand: Hiksemi Model: Pully M210S Type: Flash Memory Capacity: 16GB Connectivit…" at bounding box center [192, 165] width 180 height 25
paste textarea "degrees"
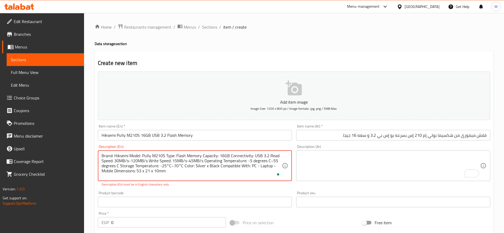
click at [169, 166] on textarea "Brand: Hiksemi Model: Pully M210S Type: Flash Memory Capacity: 16GB Connectivit…" at bounding box center [192, 165] width 180 height 25
paste textarea "degrees"
click at [195, 166] on textarea "Brand: Hiksemi Model: Pully M210S Type: Flash Memory Capacity: 16GB Connectivit…" at bounding box center [192, 165] width 180 height 25
paste textarea "degrees"
type textarea "Brand: Hiksemi Model: Pully M210S Type: Flash Memory Capacity: 16GB Connectivit…"
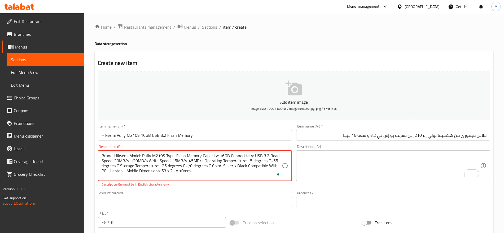
click at [333, 169] on textarea "To enrich screen reader interactions, please activate Accessibility in Grammarl…" at bounding box center [390, 165] width 180 height 25
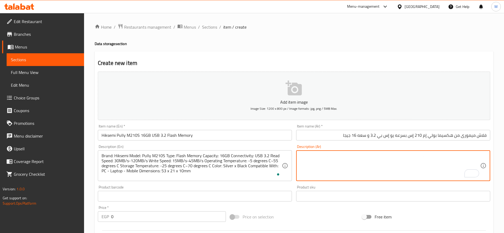
paste textarea "العلامة التجارية: هيكسيمي الموديل: بولي M210S النوع: ذاكرة فلاش السعة: 16 جيجاب…"
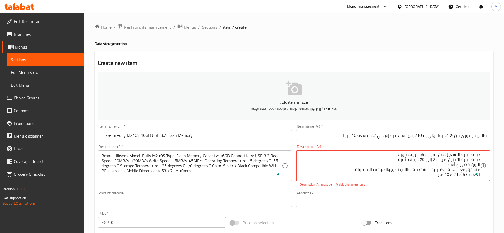
click at [442, 163] on textarea "العلامة التجارية: هيكسيمي الموديل: بولي M210S النوع: ذاكرة فلاش السعة: 16 جيجاب…" at bounding box center [390, 165] width 180 height 25
click at [399, 165] on textarea "العلامة التجارية: هيكسيمي الموديل: بولي M210S النوع: ذاكرة فلاش السعة: 16 جيجاب…" at bounding box center [390, 165] width 180 height 25
click at [400, 159] on textarea "العلامة التجارية: هيكسيمي الموديل: بولي M210S النوع: ذاكرة فلاش السعة: 16 جيجاب…" at bounding box center [390, 165] width 180 height 25
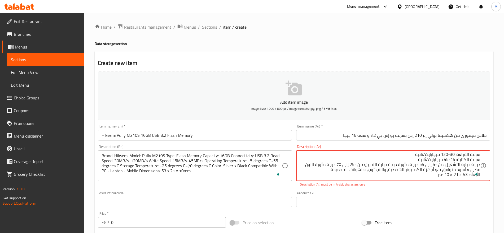
click at [413, 159] on textarea "العلامة التجارية: هيكسيمي الموديل: بولي M210S النوع: ذاكرة فلاش السعة: 16 جيجاب…" at bounding box center [390, 165] width 180 height 25
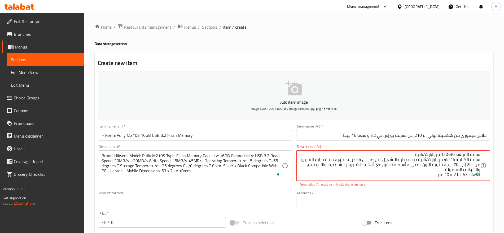
click at [414, 155] on textarea "العلامة التجارية: هيكسيمي الموديل: بولي M210S النوع: ذاكرة فلاش السعة: 16 جيجاب…" at bounding box center [390, 165] width 180 height 25
click at [452, 154] on textarea "العلامة التجارية: هيكسيمي الموديل: بولي M210S النوع: ذاكرة فلاش السعة: 16 جيجاب…" at bounding box center [390, 165] width 180 height 25
click at [446, 155] on textarea "العلامة التجارية: هيكسيمي الموديل: بولي M210S النوع: ذاكرة فلاش السعة: 16 جيجاب…" at bounding box center [390, 165] width 180 height 25
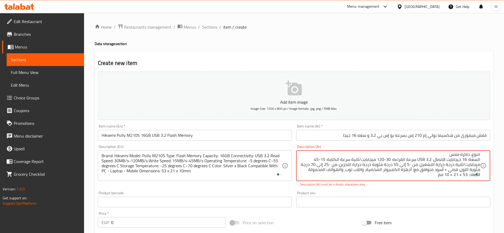
scroll to position [0, 0]
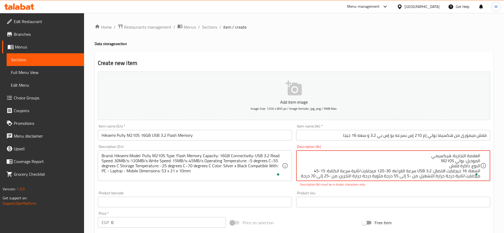
click at [450, 166] on textarea "العلامة التجارية: هيكسيمي الموديل: بولي M210S النوع: ذاكرة فلاش السعة: 16 جيجاب…" at bounding box center [390, 165] width 180 height 25
click at [440, 159] on textarea "العلامة التجارية: هيكسيمي الموديل: بولي M210S النوع: ذاكرة فلاش السعة: 16 جيجاب…" at bounding box center [390, 165] width 180 height 25
click at [441, 162] on textarea "العلامة التجارية: هيكسيمي الموديل: بولي M210S النوع: ذاكرة فلاش السعة: 16 جيجاب…" at bounding box center [390, 165] width 180 height 25
click at [442, 160] on textarea "العلامة التجارية: هيكسيمي الموديل: بولي M210S النوع: ذاكرة فلاش السعة: 16 جيجاب…" at bounding box center [390, 165] width 180 height 25
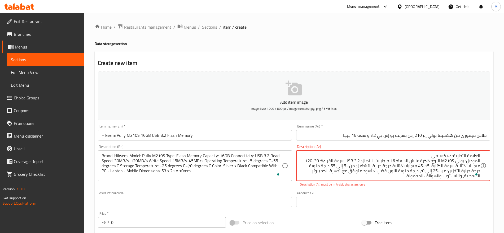
click at [433, 155] on textarea "العلامة التجارية: هيكسيمي الموديل: بولي M210S النوع: ذاكرة فلاش السعة: 16 جيجاب…" at bounding box center [390, 165] width 180 height 25
drag, startPoint x: 397, startPoint y: 155, endPoint x: 393, endPoint y: 156, distance: 4.2
click at [393, 156] on textarea "العلامة التجارية: هيكسيمي الموديل: بولي M210S النوع: ذاكرة فلاش السعة: 16 جيجاب…" at bounding box center [390, 165] width 180 height 25
drag, startPoint x: 473, startPoint y: 160, endPoint x: 467, endPoint y: 161, distance: 6.0
click at [467, 161] on textarea "العلامة التجارية: هيكسيمي الموديل: بولي إم 210S النوع: ذاكرة فلاش السعة: 16 جيج…" at bounding box center [390, 165] width 180 height 25
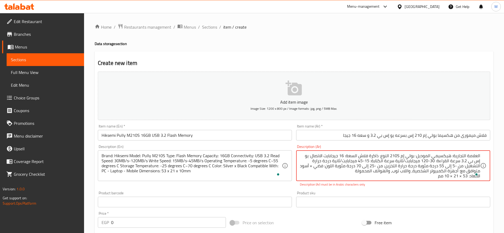
scroll to position [1, 0]
click at [450, 177] on textarea "العلامة التجارية: هيكسيمي الموديل: بولي إم 210S النوع: ذاكرة فلاش السعة: 16 جيج…" at bounding box center [390, 165] width 180 height 25
click at [316, 164] on textarea "العلامة التجارية: هيكسيمي الموديل: بولي إم 210S النوع: ذاكرة فلاش السعة: 16 جيج…" at bounding box center [390, 165] width 180 height 25
drag, startPoint x: 316, startPoint y: 164, endPoint x: 314, endPoint y: 165, distance: 2.8
click at [314, 165] on textarea "العلامة التجارية: هيكسيمي الموديل: بولي إم 210S النوع: ذاكرة فلاش السعة: 16 جيج…" at bounding box center [390, 165] width 180 height 25
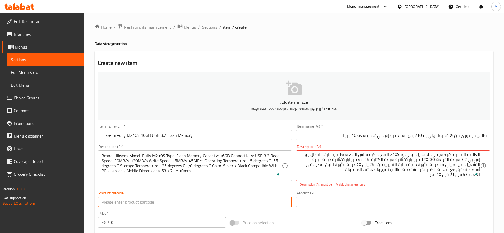
click at [240, 198] on input "text" at bounding box center [195, 202] width 194 height 11
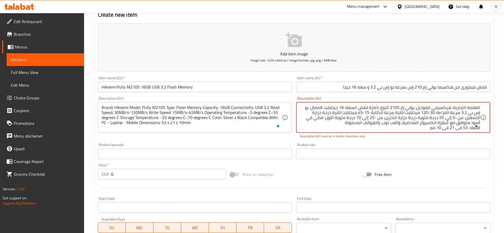
scroll to position [48, 0]
click at [382, 124] on textarea "العلامة التجارية: هيكسيمي الموديل: بولي إم 210S النوع: ذاكرة فلاش السعة: 16 جيج…" at bounding box center [390, 117] width 180 height 25
click at [400, 106] on textarea "العلامة التجارية: هيكسيمي الموديل: بولي إم 210S النوع: ذاكرة فلاش السعة: 16 جيج…" at bounding box center [390, 117] width 180 height 25
click at [394, 106] on textarea "العلامة التجارية: هيكسيمي الموديل: بولي إم 210إس النوع: ذاكرة فلاش السعة: 16 جي…" at bounding box center [390, 117] width 180 height 25
type textarea "العلامة التجارية: هيكسيمي الموديل: بولي إم 210 إس النوع: ذاكرة فلاش السعة: 16 ج…"
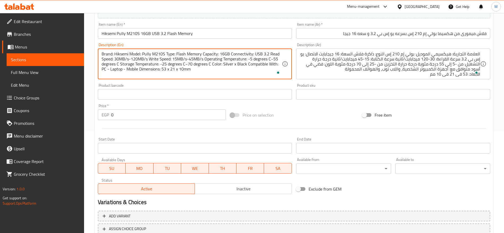
scroll to position [142, 0]
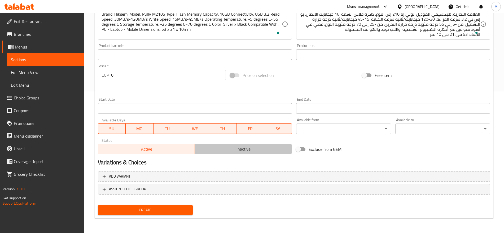
click at [247, 148] on span "Inactive" at bounding box center [243, 149] width 93 height 8
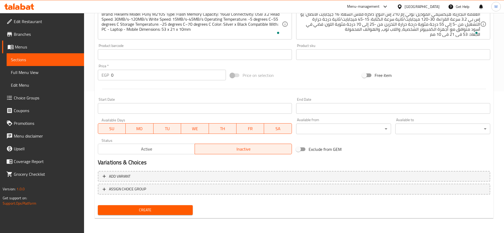
click at [118, 73] on input "0" at bounding box center [168, 75] width 115 height 11
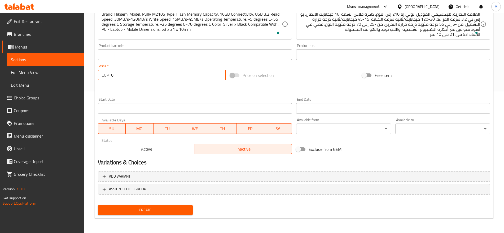
click at [118, 73] on input "0" at bounding box center [168, 75] width 115 height 11
paste input "204"
click at [118, 73] on input "0" at bounding box center [168, 75] width 115 height 11
type input "204"
click at [98, 205] on button "Create" at bounding box center [145, 210] width 95 height 10
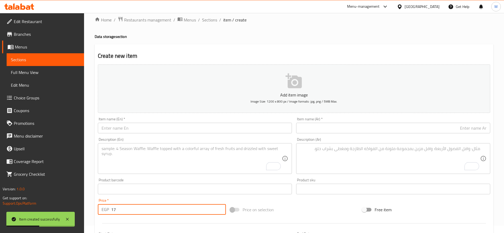
scroll to position [0, 0]
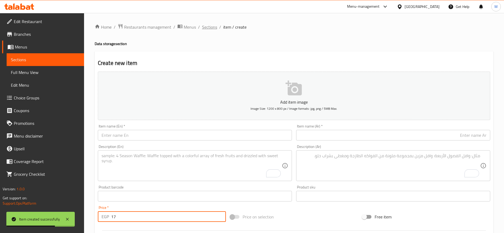
type input "17"
click at [209, 27] on span "Sections" at bounding box center [209, 27] width 15 height 6
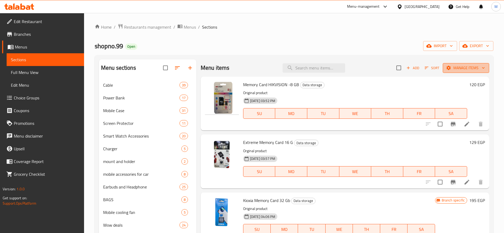
click at [453, 64] on button "Manage items" at bounding box center [466, 68] width 46 height 10
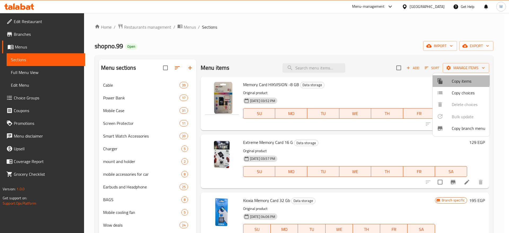
click at [453, 80] on span "Copy items" at bounding box center [469, 81] width 34 height 6
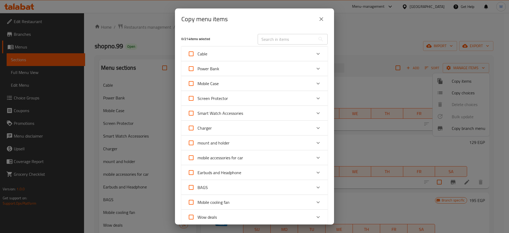
scroll to position [106, 0]
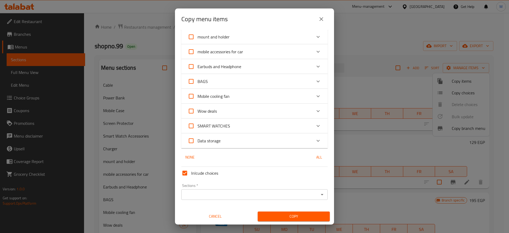
click at [265, 142] on div "Data storage" at bounding box center [250, 140] width 124 height 13
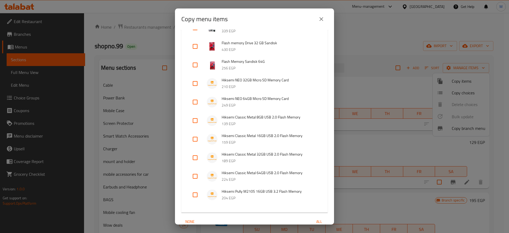
scroll to position [367, 0]
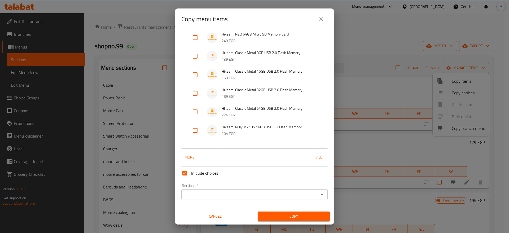
click at [195, 132] on input "checkbox" at bounding box center [195, 130] width 13 height 13
checkbox input "true"
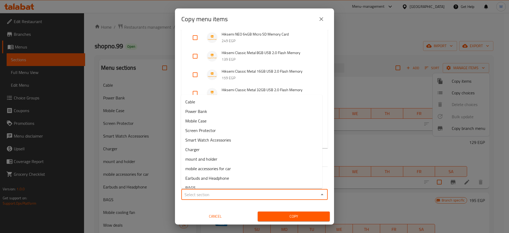
click at [204, 193] on input "Sections   *" at bounding box center [250, 194] width 134 height 7
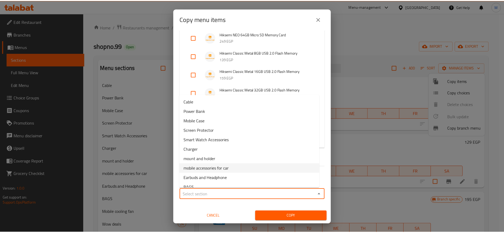
scroll to position [45, 0]
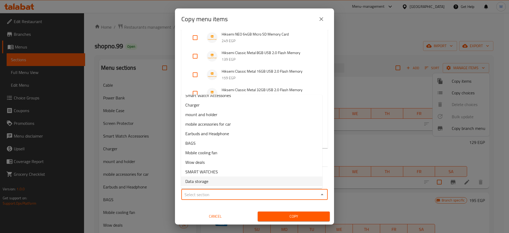
click at [197, 180] on span "Data storage" at bounding box center [196, 181] width 23 height 6
type input "Data storage"
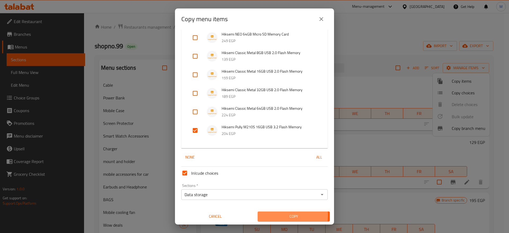
click at [275, 216] on span "Copy" at bounding box center [294, 216] width 64 height 7
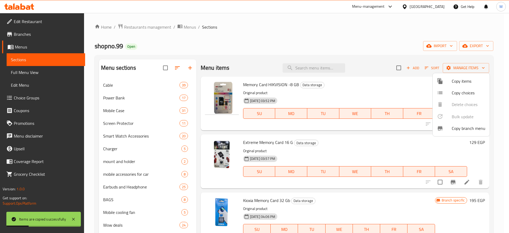
click at [363, 136] on div at bounding box center [254, 116] width 509 height 233
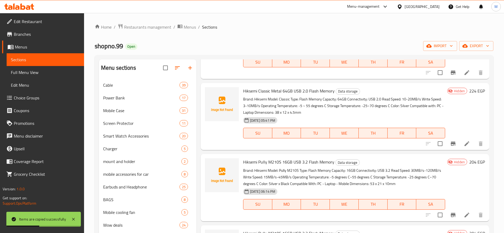
scroll to position [74, 0]
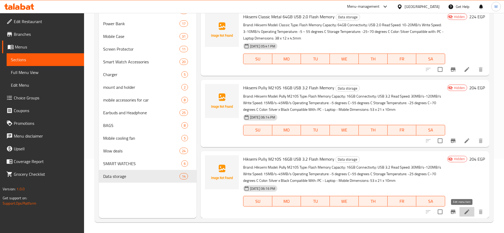
click at [464, 214] on icon at bounding box center [467, 212] width 6 height 6
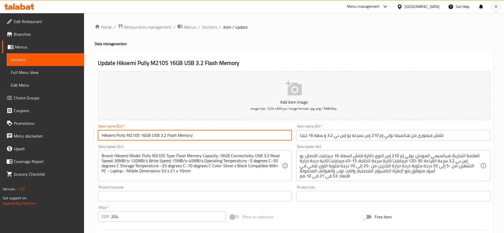
click at [145, 135] on input "Hiksemi Pully M210S 16GB USB 3.2 Flash Memory" at bounding box center [195, 135] width 194 height 11
type input "Hiksemi Pully M210S 32GB USB 3.2 Flash Memory"
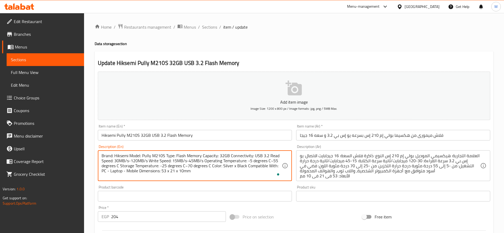
type textarea "Brand: Hiksemi Model: Pully M210S Type: Flash Memory Capacity: 32GB Connectivit…"
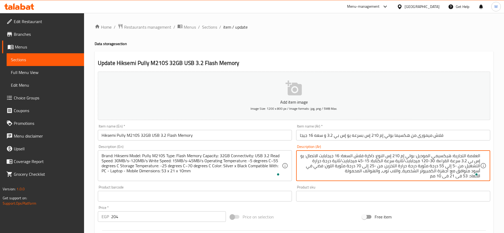
click at [338, 156] on textarea "العلامة التجارية: هيكسيمي الموديل: بولي إم 210 إس النوع: ذاكرة فلاش السعة: 16 ج…" at bounding box center [390, 165] width 180 height 25
type textarea "العلامة التجارية: هيكسيمي الموديل: بولي إم 210 إس النوع: ذاكرة فلاش السعة: 32 ج…"
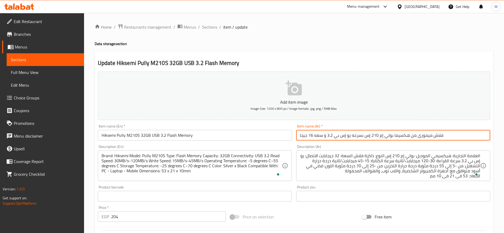
click at [308, 136] on input "فلاش ميمورى من هكسيما بولي إم 210 إس بسرعه يو إس بي 3.2 و سعه 16 جيجا" at bounding box center [393, 135] width 194 height 11
click at [355, 134] on input "فلاش ميمورى من هكسيما بولي إم 210 إس بسرعه يو إس بي 3.2 و سعه 16 جيجا" at bounding box center [393, 135] width 194 height 11
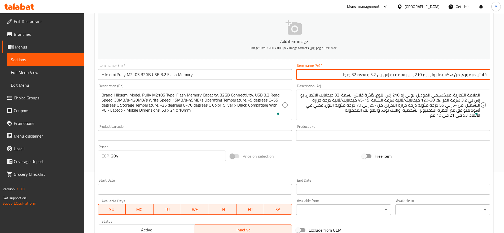
scroll to position [61, 0]
type input "فلاش ميمورى من هكسيما بولي إم 210 إس بسرعه يو إس بي 3.2 و سعه 32 جيجا"
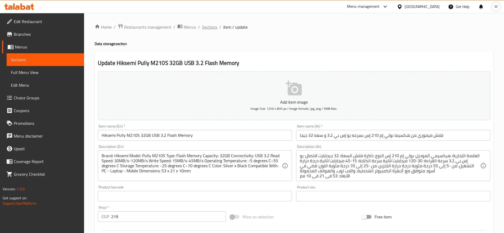
click at [204, 27] on span "Sections" at bounding box center [209, 27] width 15 height 6
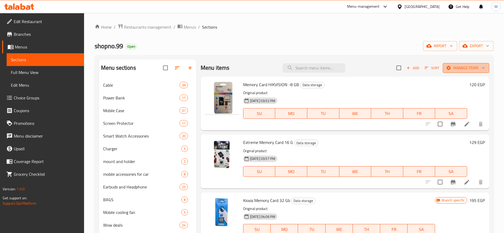
click at [454, 68] on span "Manage items" at bounding box center [466, 68] width 38 height 7
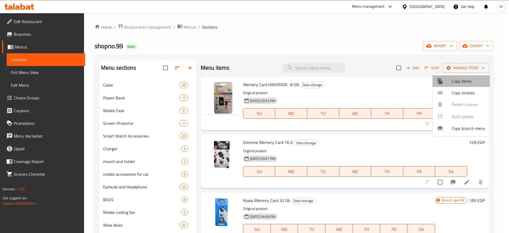
click at [450, 79] on div at bounding box center [444, 81] width 15 height 6
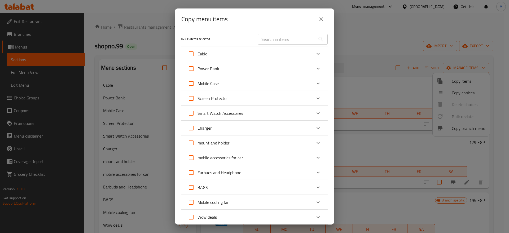
scroll to position [106, 0]
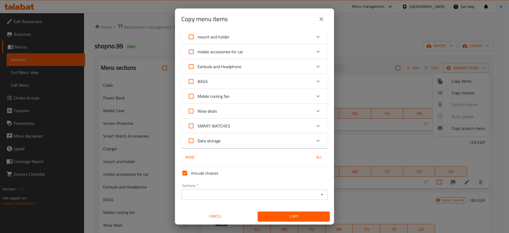
click at [240, 142] on div "Data storage" at bounding box center [250, 140] width 124 height 13
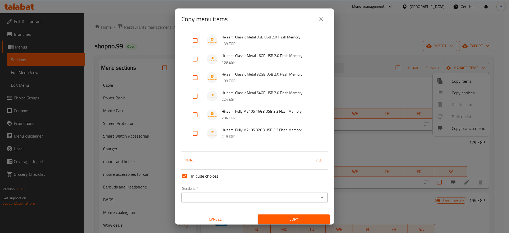
scroll to position [385, 0]
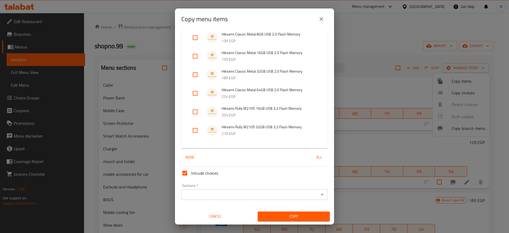
click at [198, 125] on input "checkbox" at bounding box center [195, 130] width 13 height 13
checkbox input "true"
drag, startPoint x: 198, startPoint y: 125, endPoint x: 232, endPoint y: 196, distance: 78.5
click at [232, 196] on div "1 / 215 items selected ​ Cable Audio Cable Lighting To 3.5 AUX 299 EGP Audio Ca…" at bounding box center [254, 127] width 159 height 195
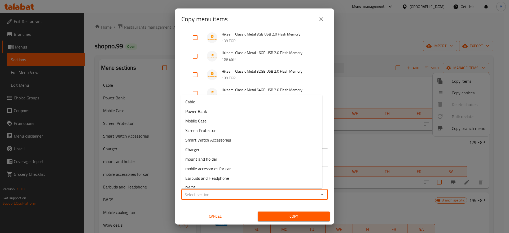
click at [232, 196] on input "Sections   *" at bounding box center [250, 194] width 134 height 7
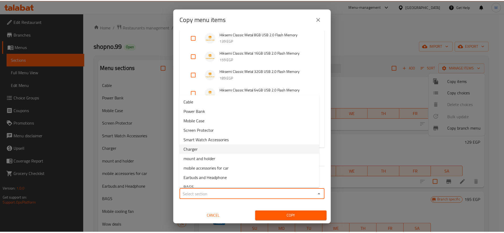
scroll to position [45, 0]
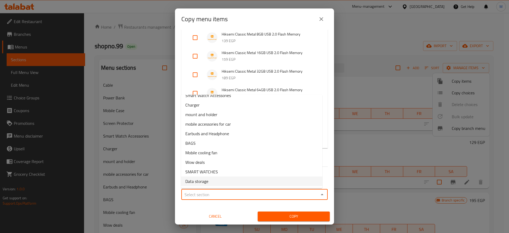
click at [207, 184] on span "Data storage" at bounding box center [196, 181] width 23 height 6
type input "Data storage"
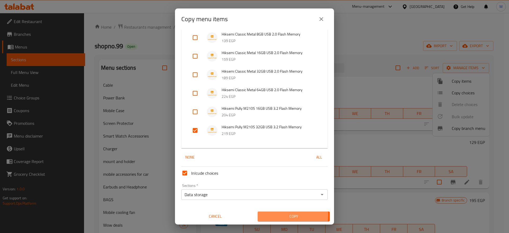
click at [275, 215] on span "Copy" at bounding box center [294, 216] width 64 height 7
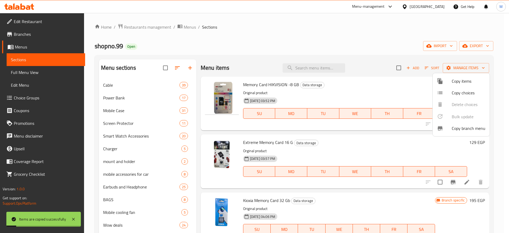
click at [342, 177] on div at bounding box center [254, 116] width 509 height 233
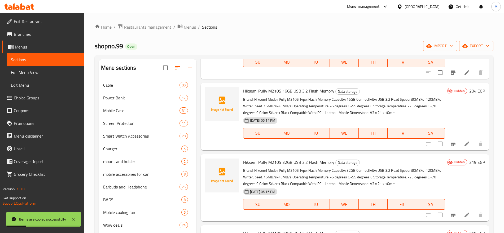
scroll to position [74, 0]
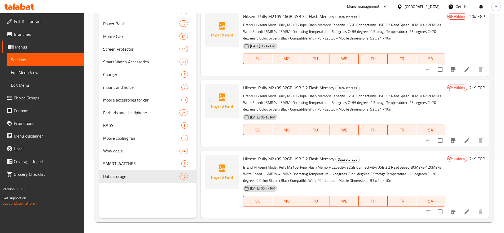
click at [470, 160] on h6 "219 EGP" at bounding box center [477, 158] width 16 height 7
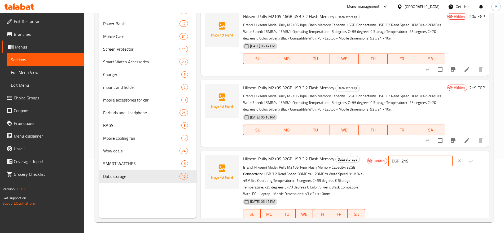
click at [430, 160] on input "219" at bounding box center [427, 161] width 51 height 11
paste input "3"
type input "239"
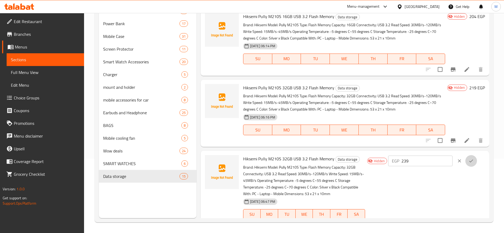
click at [470, 160] on icon "ok" at bounding box center [471, 160] width 5 height 5
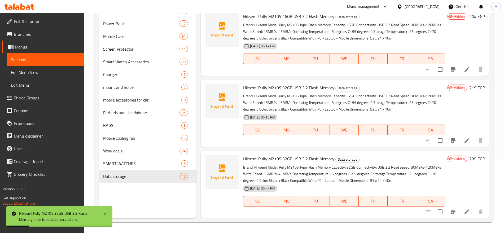
click at [462, 217] on div at bounding box center [454, 212] width 65 height 13
click at [465, 211] on icon at bounding box center [467, 212] width 5 height 5
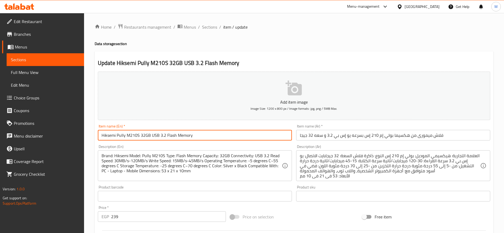
drag, startPoint x: 144, startPoint y: 135, endPoint x: 141, endPoint y: 135, distance: 3.2
click at [141, 135] on input "Hiksemi Pully M210S 32GB USB 3.2 Flash Memory" at bounding box center [195, 135] width 194 height 11
type input "Hiksemi Pully M210S 64GB USB 3.2 Flash Memory"
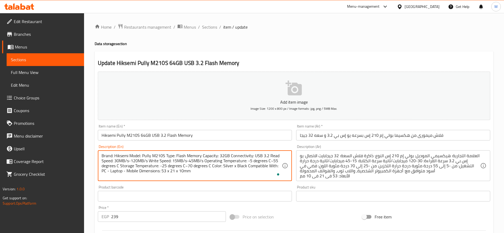
paste textarea "64"
type textarea "Brand: Hiksemi Model: Pully M210S Type: Flash Memory Capacity: 64GB Connectivit…"
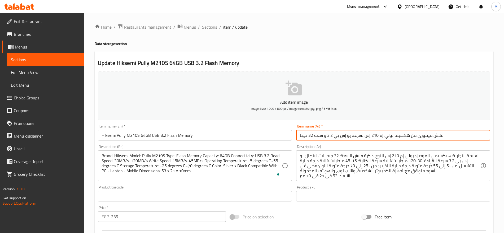
drag, startPoint x: 313, startPoint y: 135, endPoint x: 308, endPoint y: 137, distance: 5.2
click at [308, 137] on input "فلاش ميمورى من هكسيما بولي إم 210 إس بسرعه يو إس بي 3.2 و سعه 32 جيجا" at bounding box center [393, 135] width 194 height 11
paste input "64"
type input "فلاش ميمورى من هكسيما بولي إم 210 إس بسرعه يو إس بي 3.2 و سعه 64 جيجا"
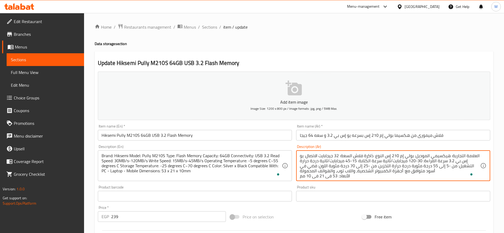
drag, startPoint x: 335, startPoint y: 156, endPoint x: 329, endPoint y: 158, distance: 5.7
paste textarea "64"
type textarea "العلامة التجارية: هيكسيمي الموديل: بولي إم 210 إس النوع: ذاكرة فلاش السعة: 64 ج…"
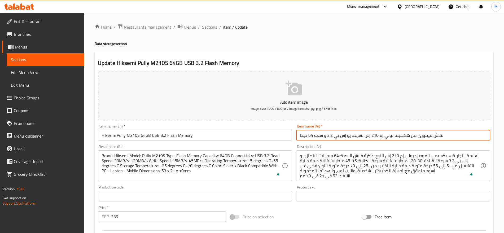
click at [437, 137] on input "فلاش ميمورى من هكسيما بولي إم 210 إس بسرعه يو إس بي 3.2 و سعه 64 جيجا" at bounding box center [393, 135] width 194 height 11
click at [442, 136] on input "فلاش ميمورى من هكسيما بولي إم 210 إس بسرعه يو إس بي 3.2 و سعه 64 جيجا" at bounding box center [393, 135] width 194 height 11
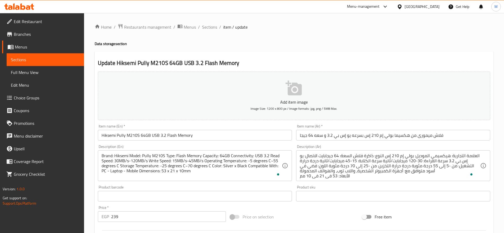
click at [200, 132] on input "Hiksemi Pully M210S 64GB USB 3.2 Flash Memory" at bounding box center [195, 135] width 194 height 11
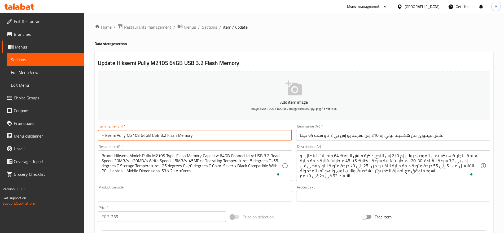
click at [210, 30] on span "Sections" at bounding box center [209, 27] width 15 height 6
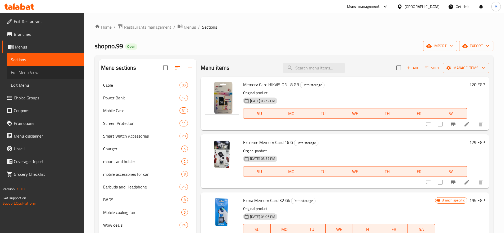
click at [19, 73] on span "Full Menu View" at bounding box center [45, 72] width 69 height 6
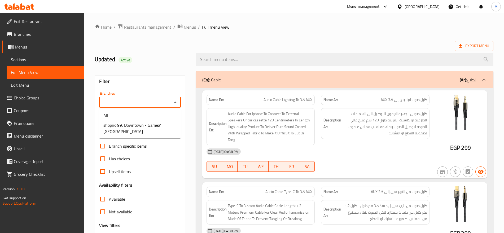
click at [126, 101] on input "Branches" at bounding box center [136, 102] width 70 height 7
click at [130, 127] on span "shopno.99, Downtown - Gamea' [GEOGRAPHIC_DATA]" at bounding box center [139, 128] width 73 height 13
type input "shopno.99, Downtown - Gamea' [GEOGRAPHIC_DATA]"
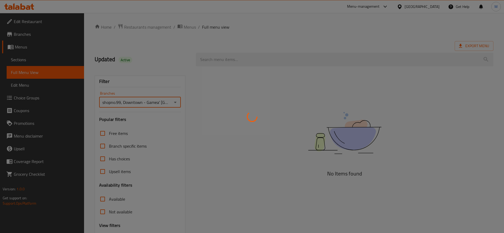
scroll to position [49, 0]
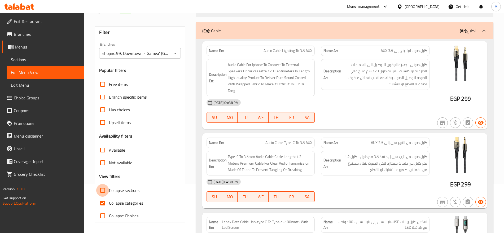
click at [102, 189] on input "Collapse sections" at bounding box center [102, 190] width 13 height 13
checkbox input "true"
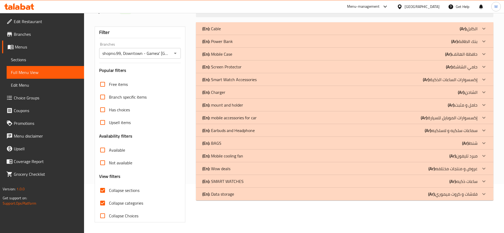
click at [277, 32] on div "(En): Data storage (Ar): فلاشات و كروت ميموري" at bounding box center [339, 28] width 275 height 6
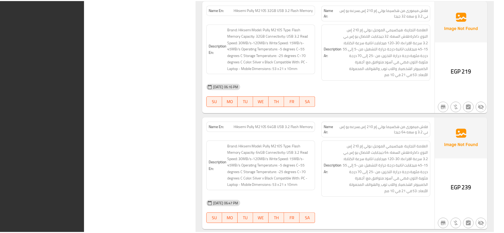
scroll to position [1446, 0]
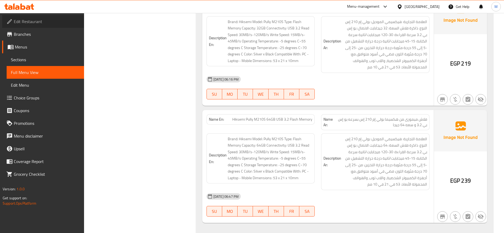
click at [40, 21] on span "Edit Restaurant" at bounding box center [47, 21] width 66 height 6
